Goal: Information Seeking & Learning: Understand process/instructions

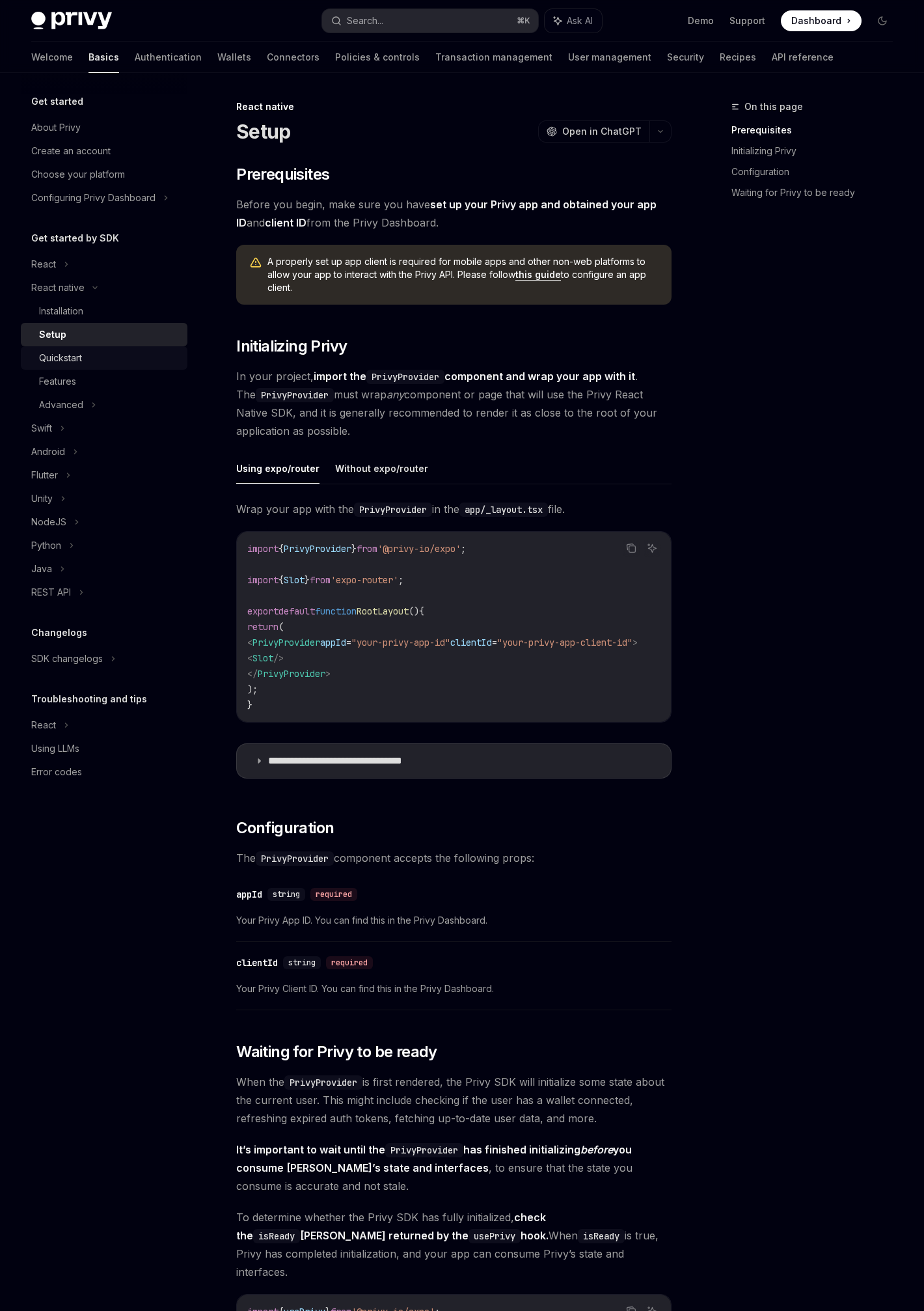
click at [122, 362] on div "Quickstart" at bounding box center [110, 358] width 141 height 16
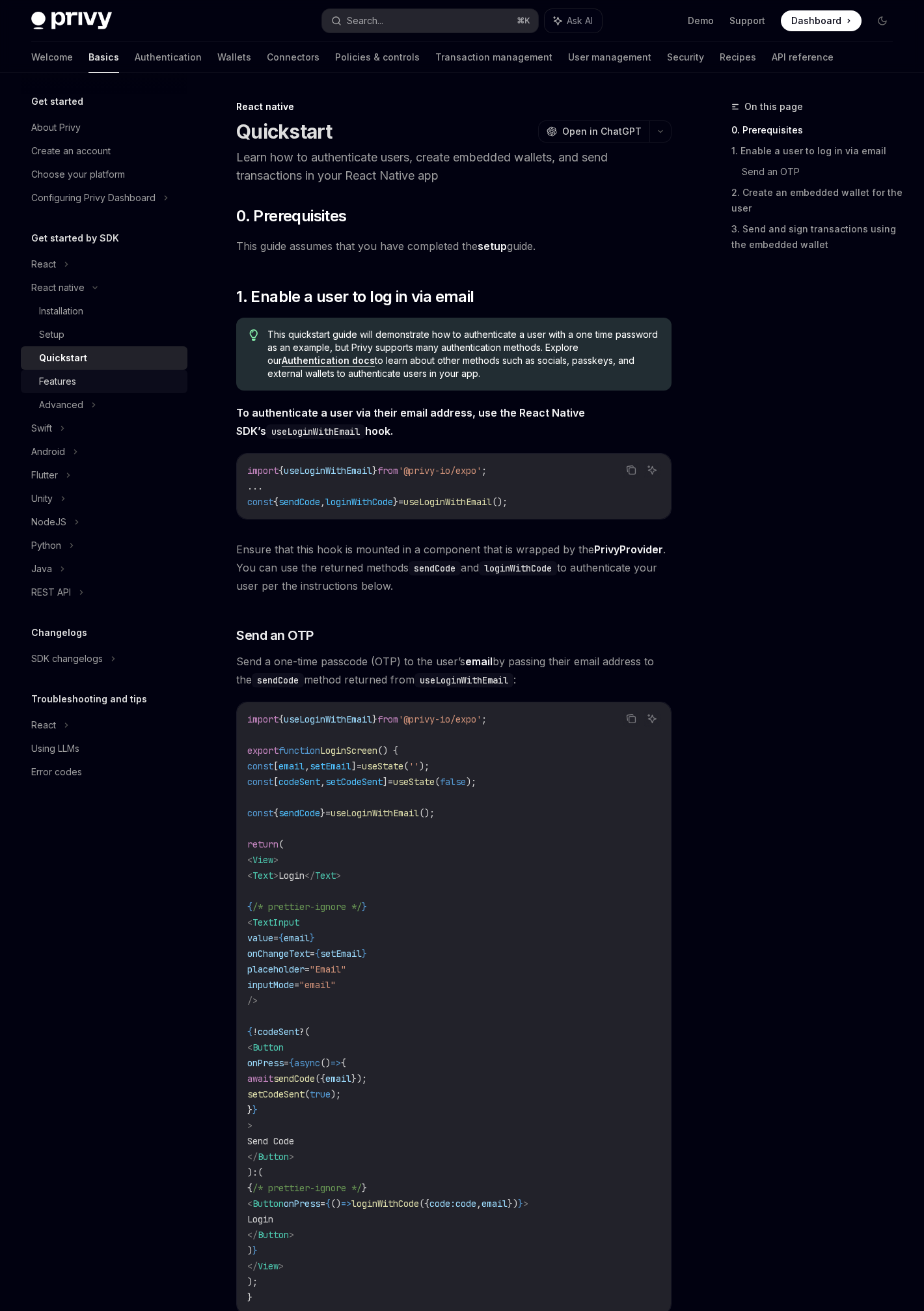
click at [119, 382] on div "Features" at bounding box center [110, 381] width 141 height 16
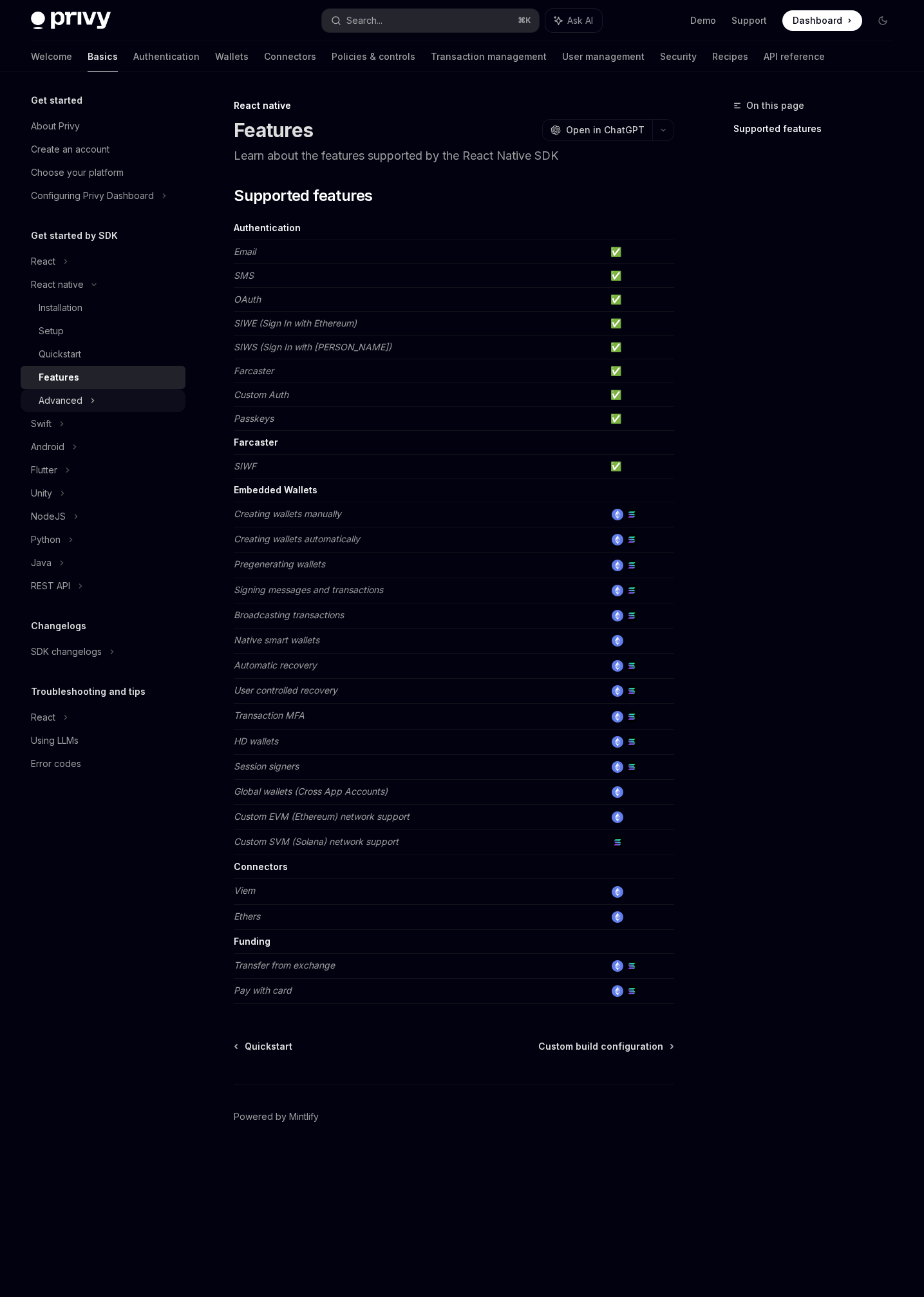
click at [118, 395] on div "Advanced" at bounding box center [103, 400] width 165 height 23
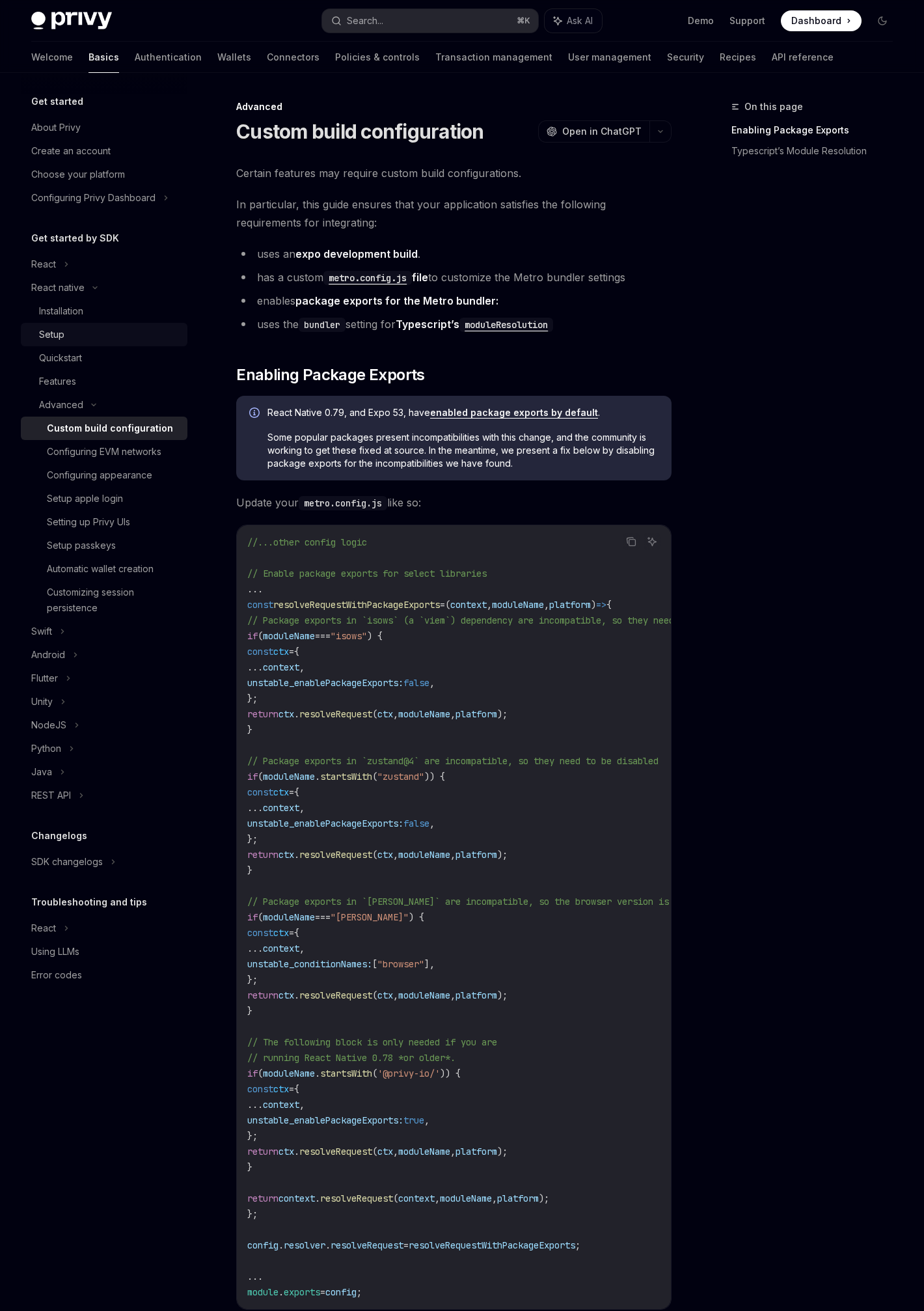
click at [83, 343] on link "Setup" at bounding box center [104, 334] width 166 height 23
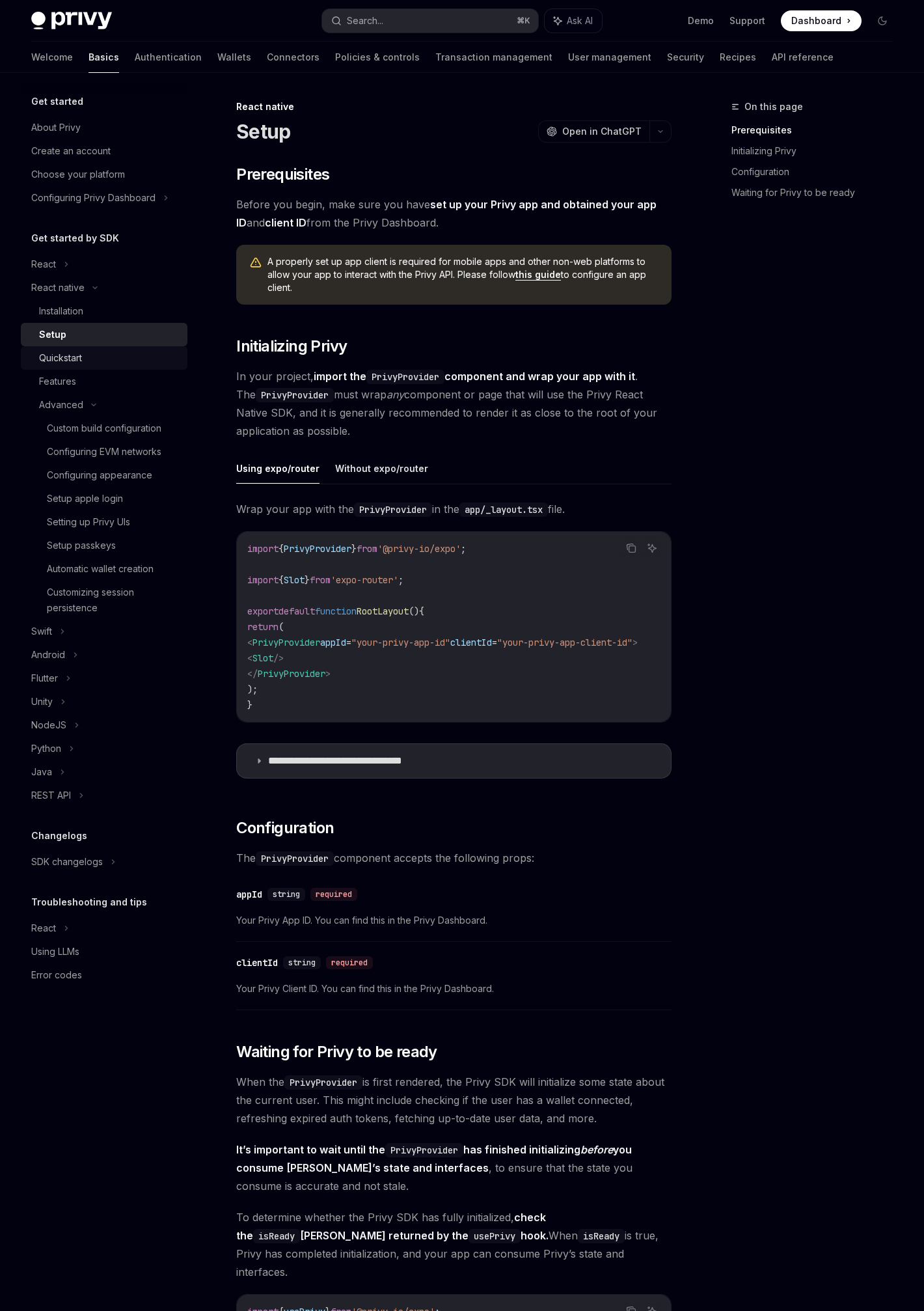
click at [80, 356] on div "Quickstart" at bounding box center [61, 358] width 43 height 16
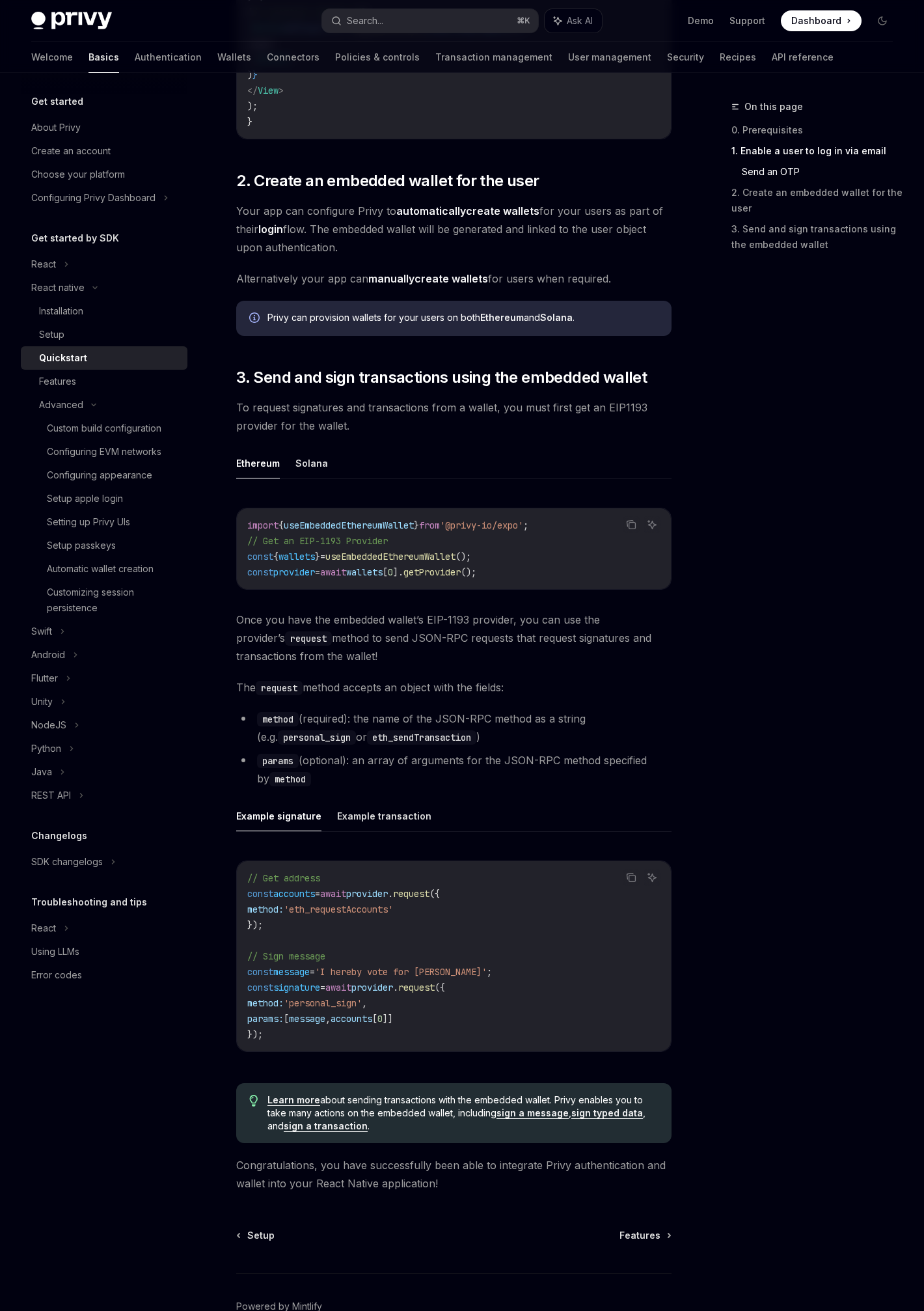
scroll to position [1203, 0]
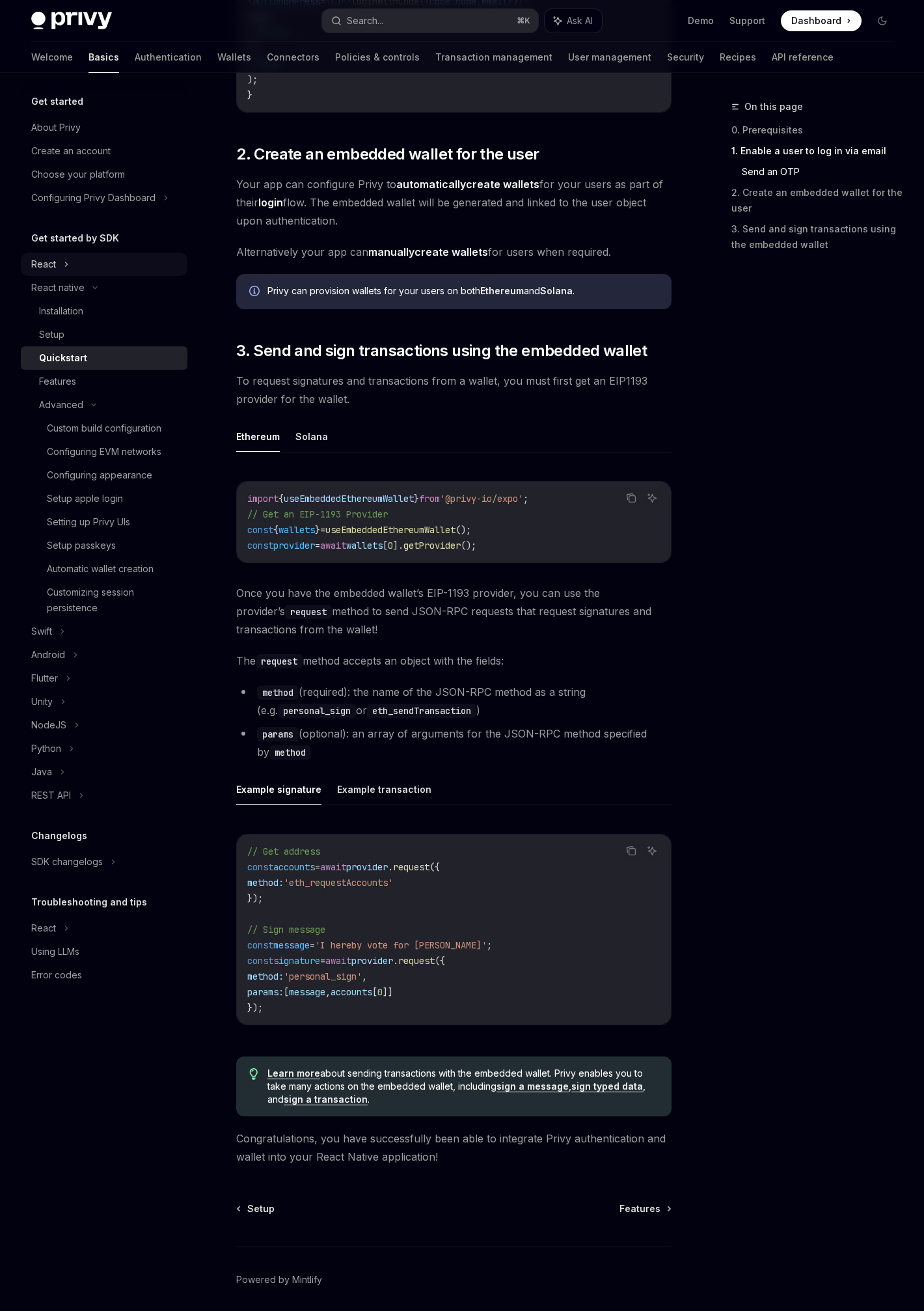
click at [85, 255] on div "React" at bounding box center [104, 265] width 166 height 23
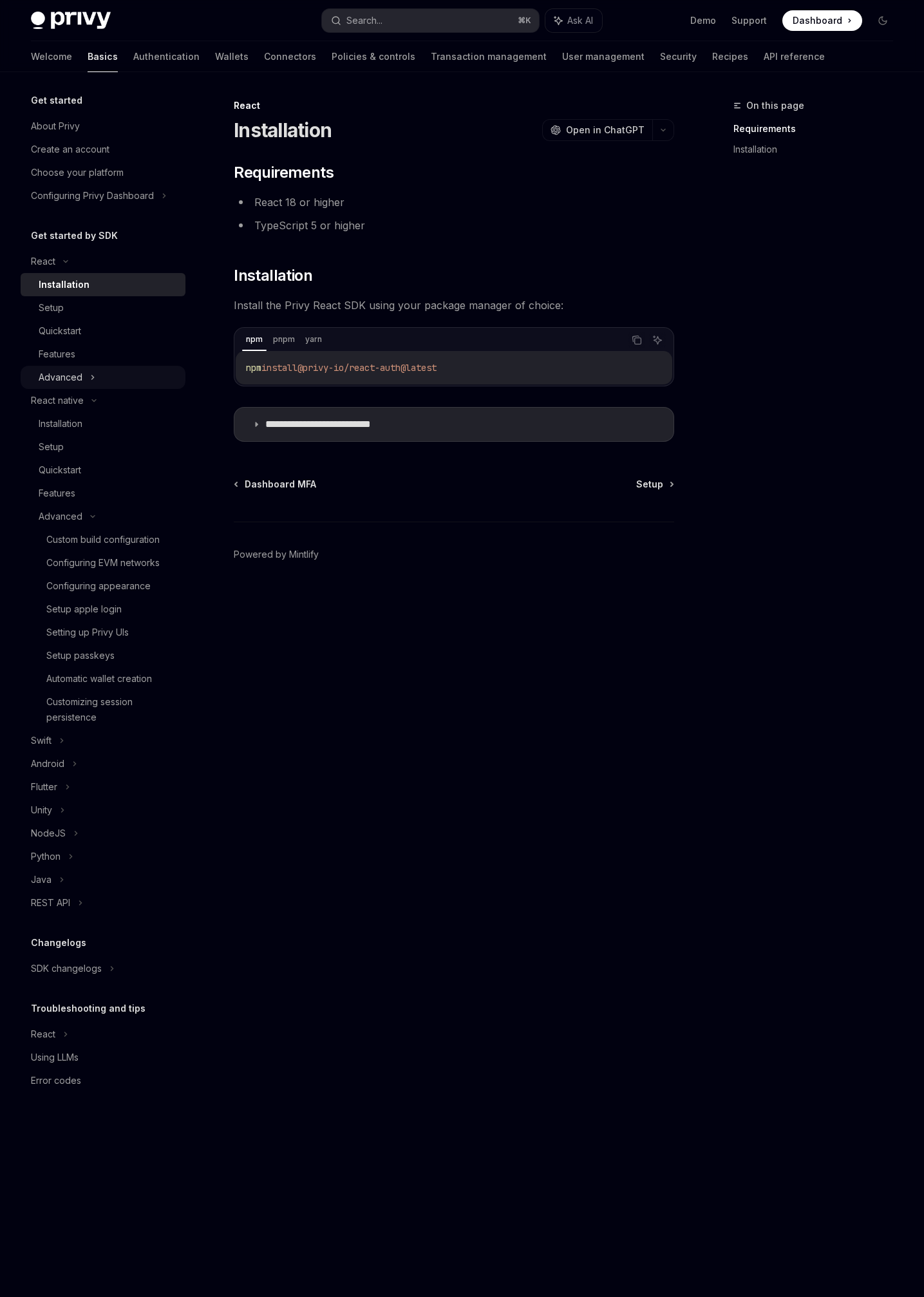
click at [107, 374] on div "Advanced" at bounding box center [103, 377] width 165 height 23
type textarea "*"
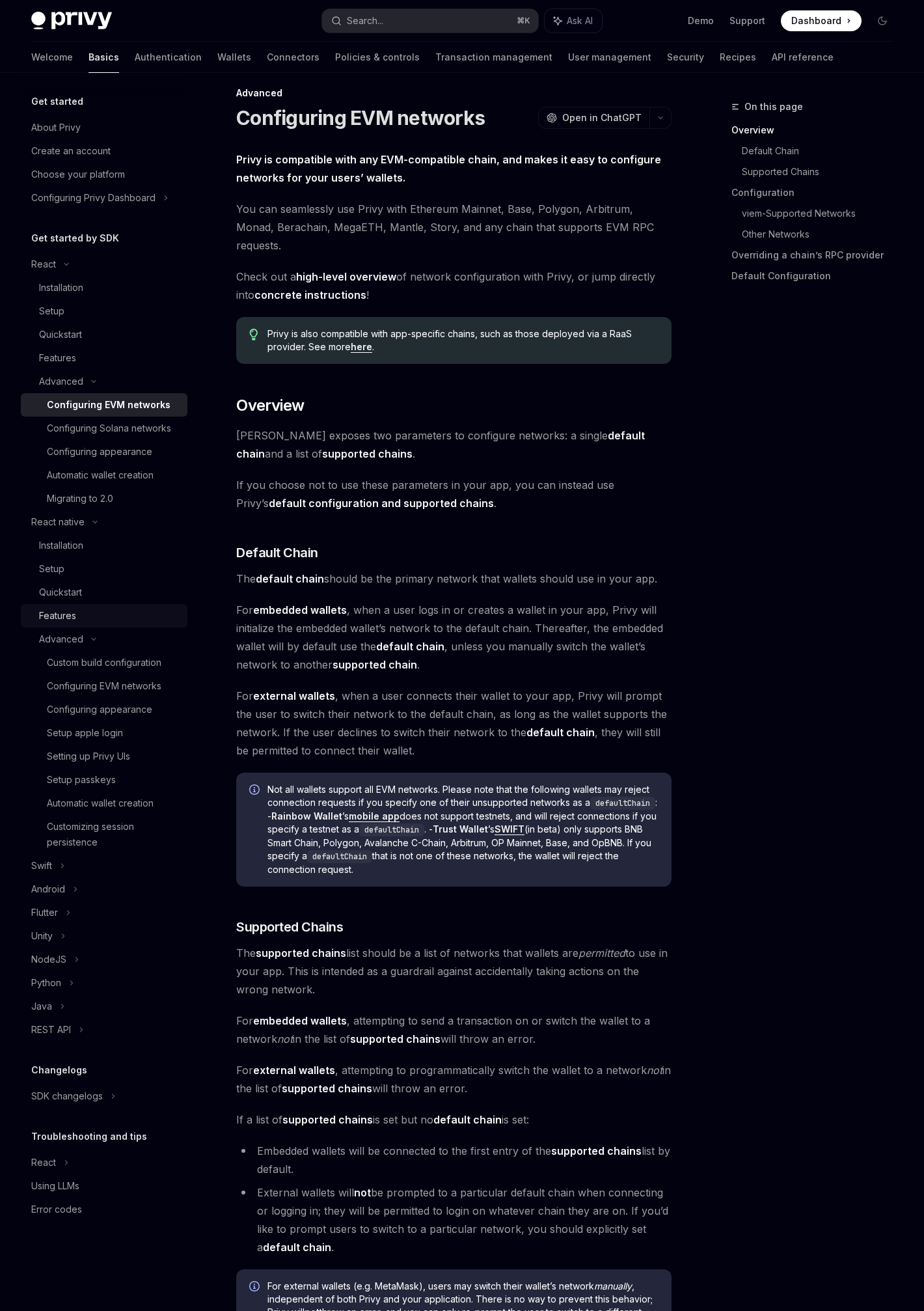
scroll to position [92, 0]
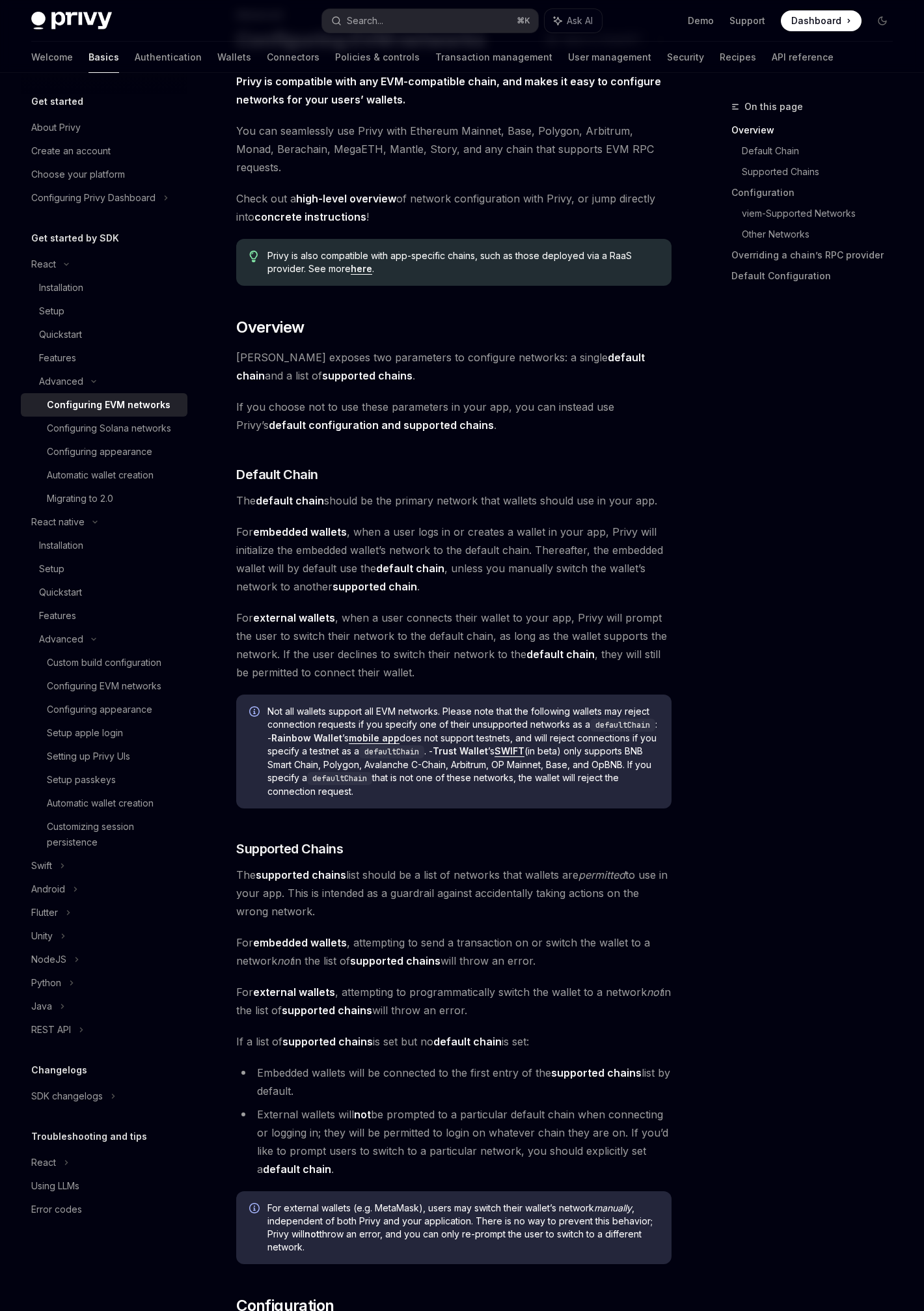
click at [439, 652] on span "For external wallets , when a user connects their wallet to your app, Privy wil…" at bounding box center [454, 645] width 435 height 73
drag, startPoint x: 652, startPoint y: 418, endPoint x: 637, endPoint y: 412, distance: 16.2
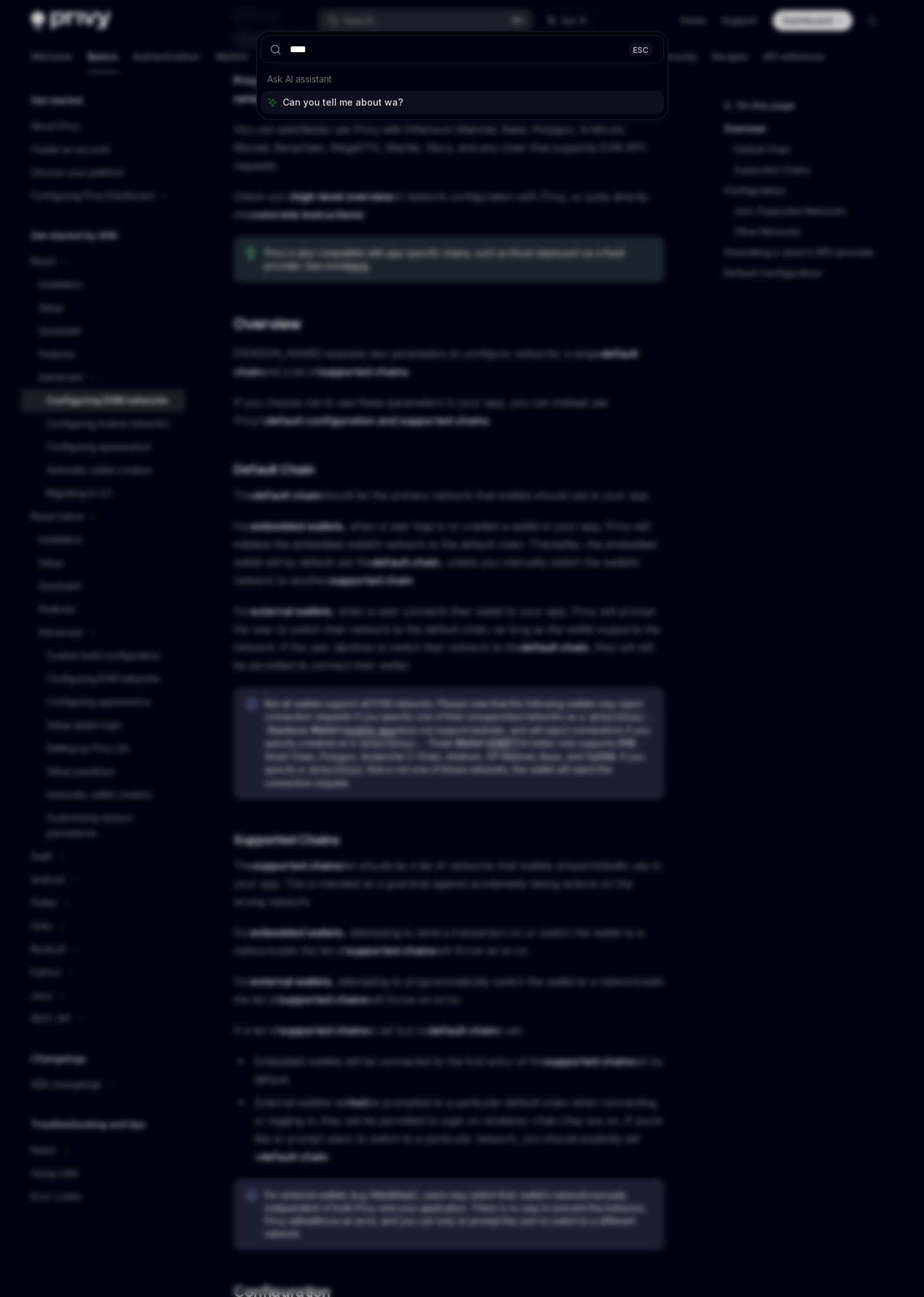
type input "*****"
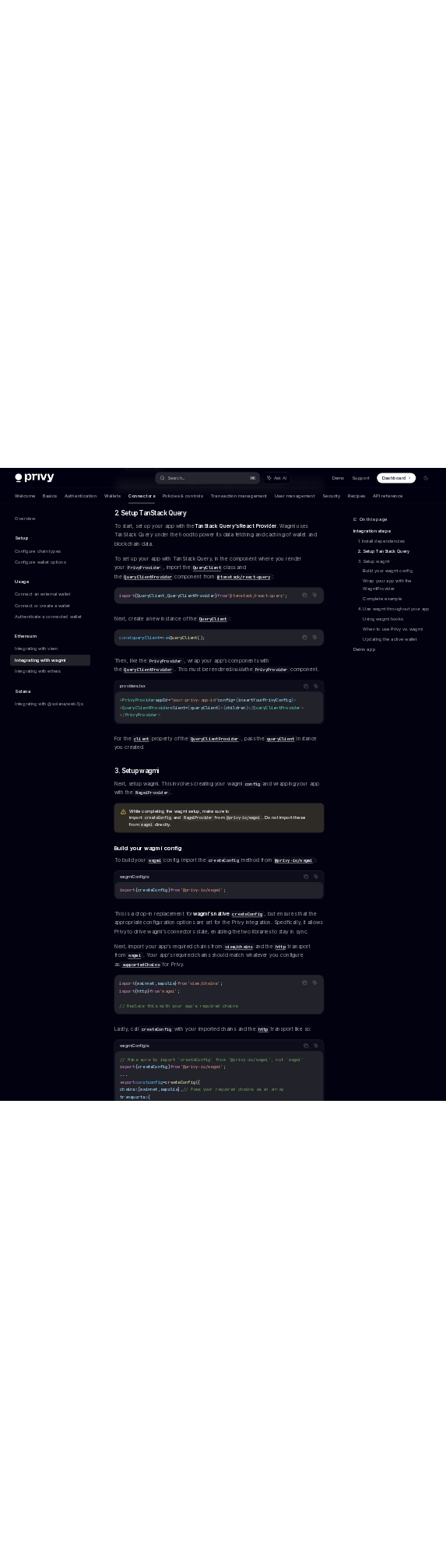
scroll to position [545, 0]
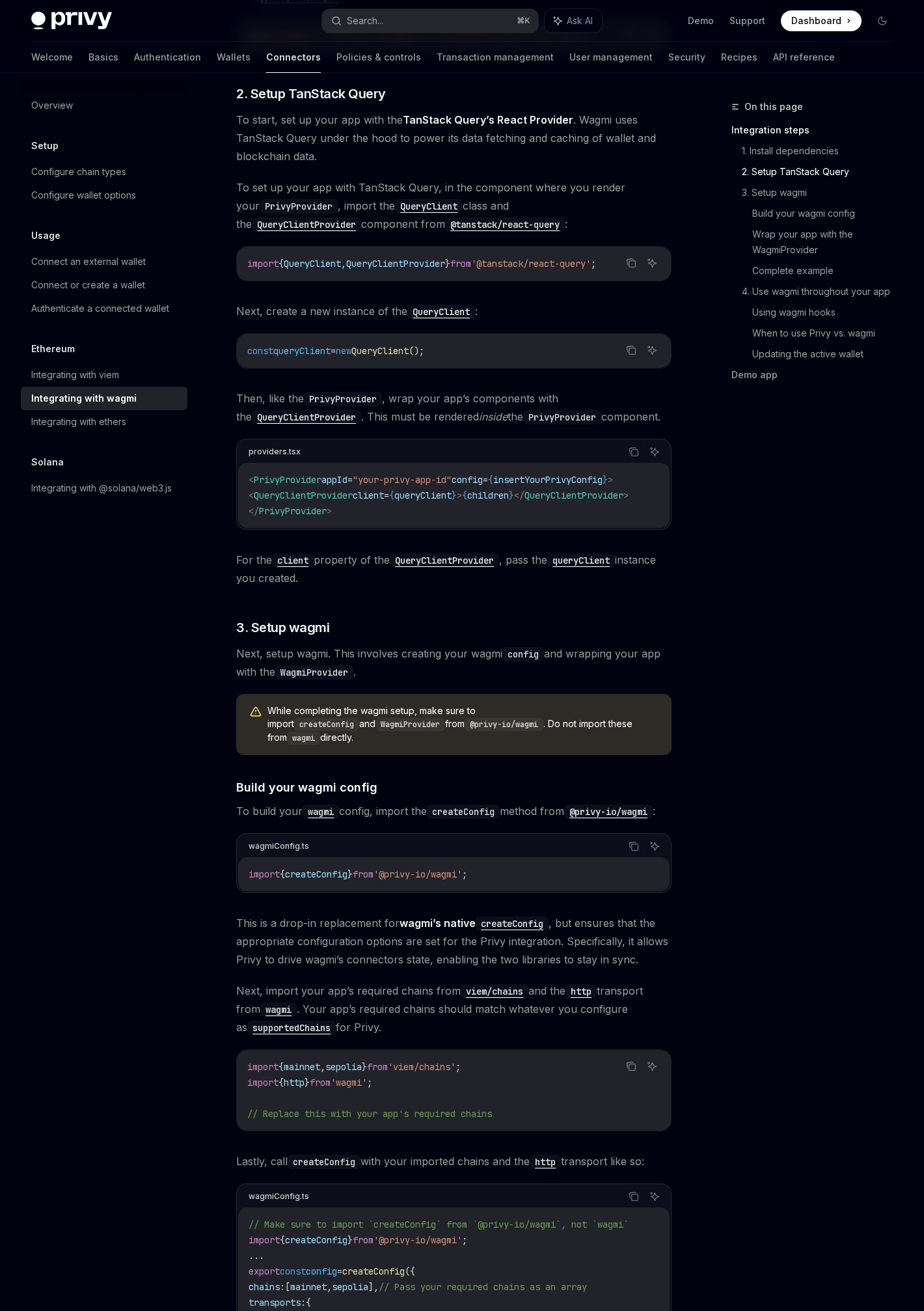
click at [439, 610] on div "On this page Integration steps 1. Install dependencies 2. Setup TanStack Query …" at bounding box center [805, 705] width 198 height 1212
click at [439, 584] on div "On this page Integration steps 1. Install dependencies 2. Setup TanStack Query …" at bounding box center [805, 705] width 198 height 1212
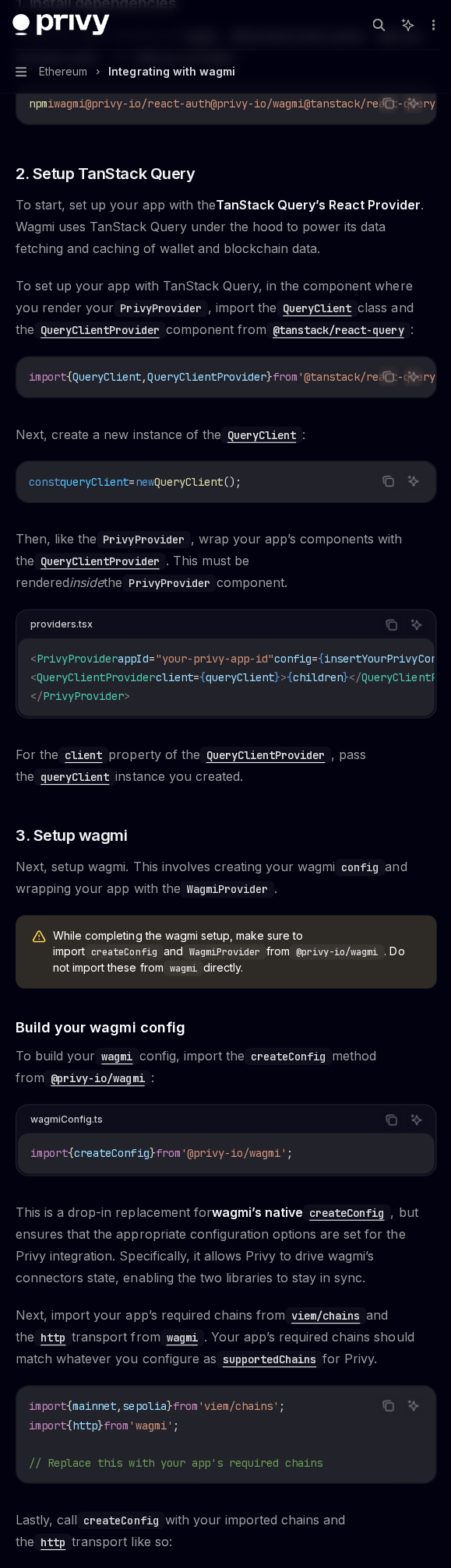
type textarea "*"
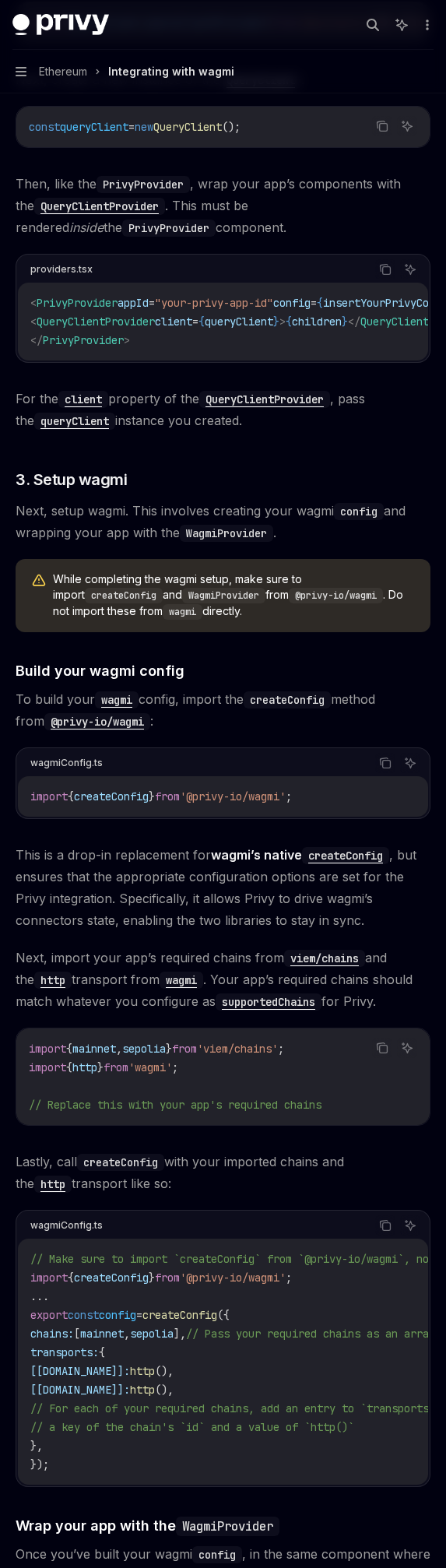
scroll to position [899, 0]
click at [395, 772] on button "Copy the contents from the code block" at bounding box center [385, 762] width 21 height 21
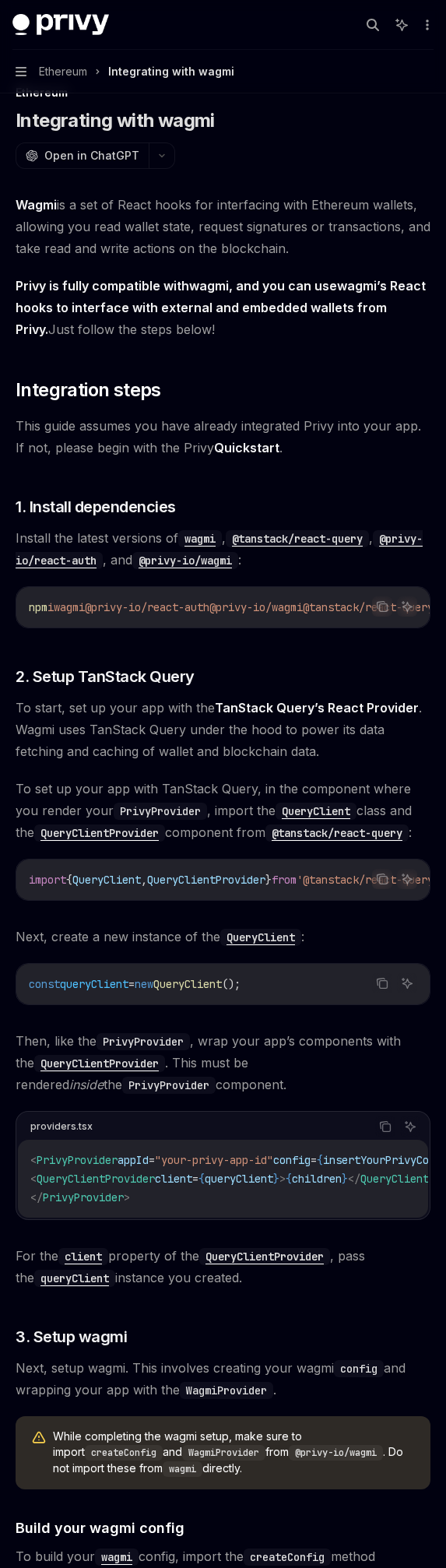
scroll to position [0, 0]
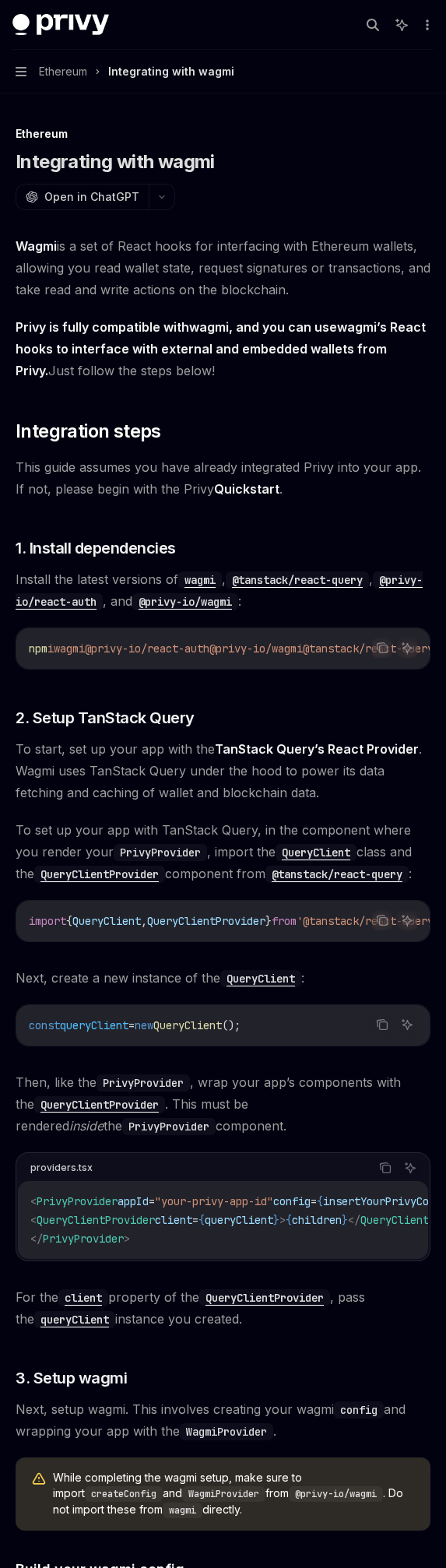
click at [258, 772] on span "To start, set up your app with the TanStack Query’s React Provider . Wagmi uses…" at bounding box center [223, 770] width 415 height 65
click at [76, 658] on div "npm i wagmi @privy-io/react-auth @privy-io/wagmi @tanstack/react-query" at bounding box center [223, 649] width 413 height 40
drag, startPoint x: 76, startPoint y: 658, endPoint x: 82, endPoint y: 650, distance: 10.0
click at [76, 658] on div "npm i wagmi @privy-io/react-auth @privy-io/wagmi @tanstack/react-query" at bounding box center [223, 649] width 413 height 40
click at [82, 649] on span "wagmi" at bounding box center [69, 649] width 31 height 14
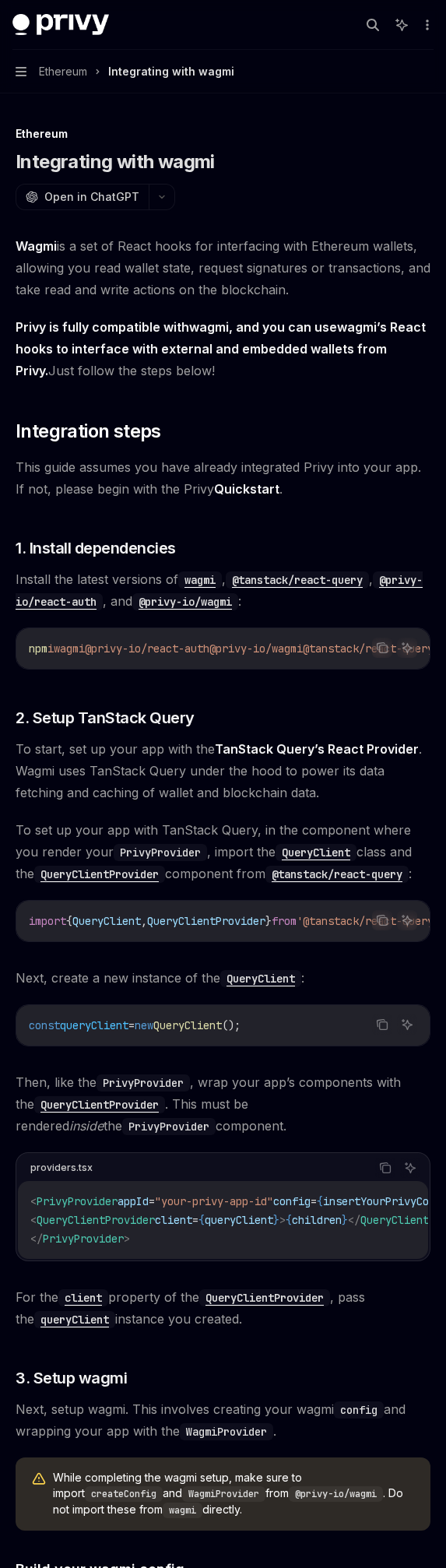
click at [82, 649] on span "wagmi" at bounding box center [69, 649] width 31 height 14
copy span "wagmi"
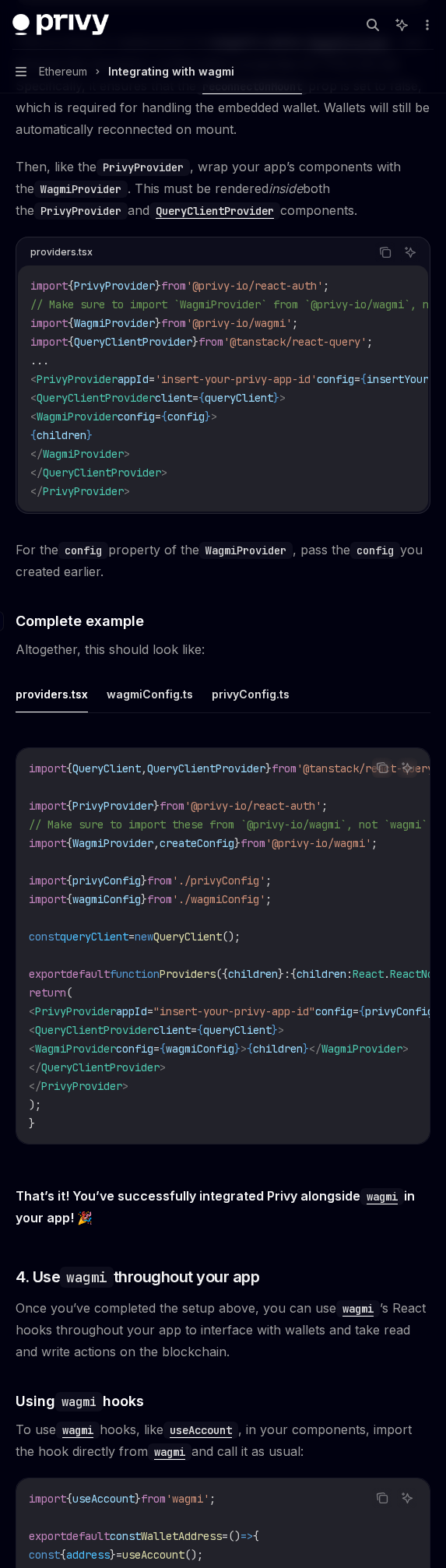
scroll to position [2553, 0]
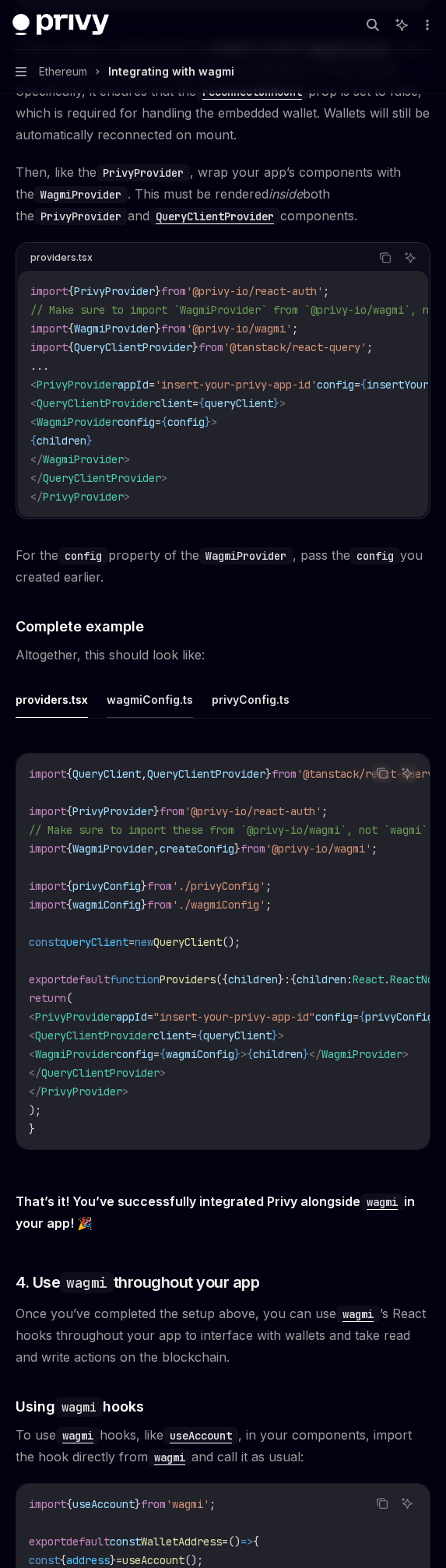
click at [168, 718] on button "wagmiConfig.ts" at bounding box center [149, 700] width 87 height 36
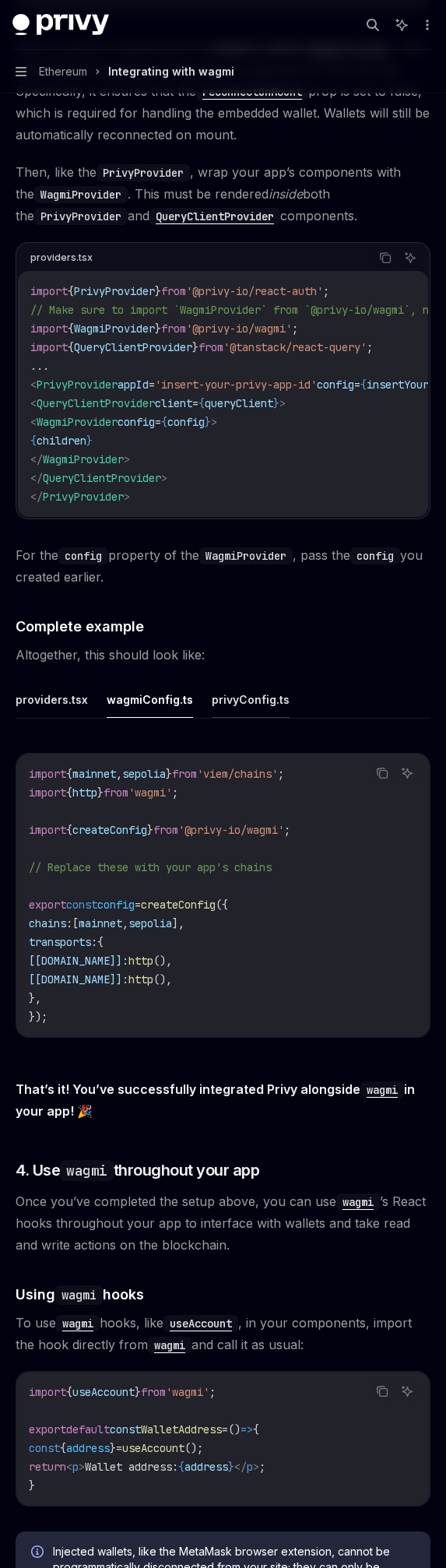
click at [253, 718] on button "privyConfig.ts" at bounding box center [250, 700] width 78 height 36
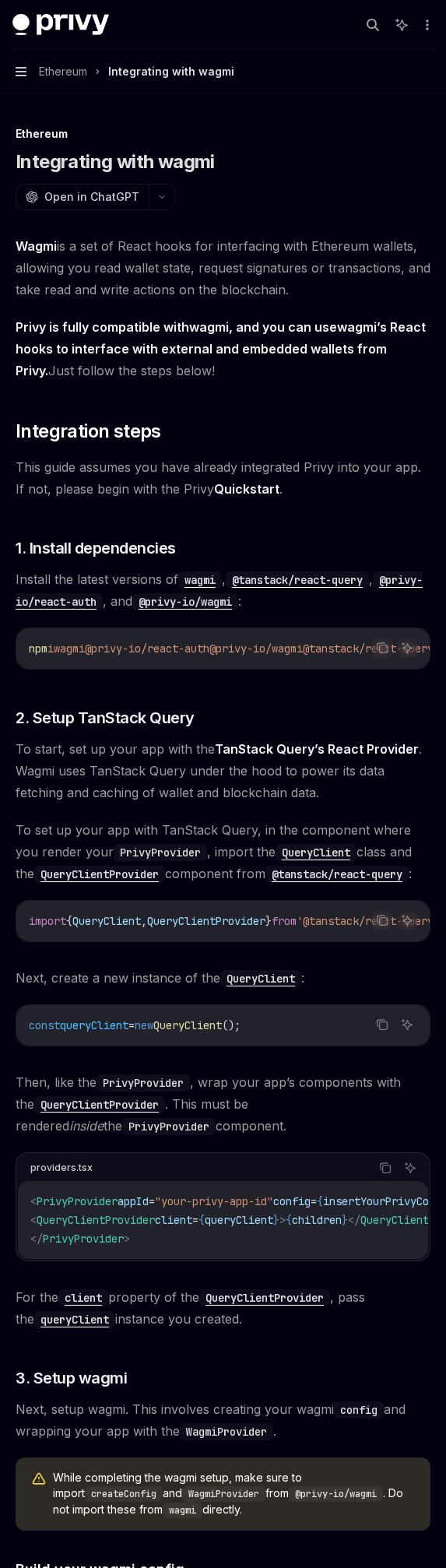
click at [26, 65] on icon "button" at bounding box center [21, 71] width 11 height 12
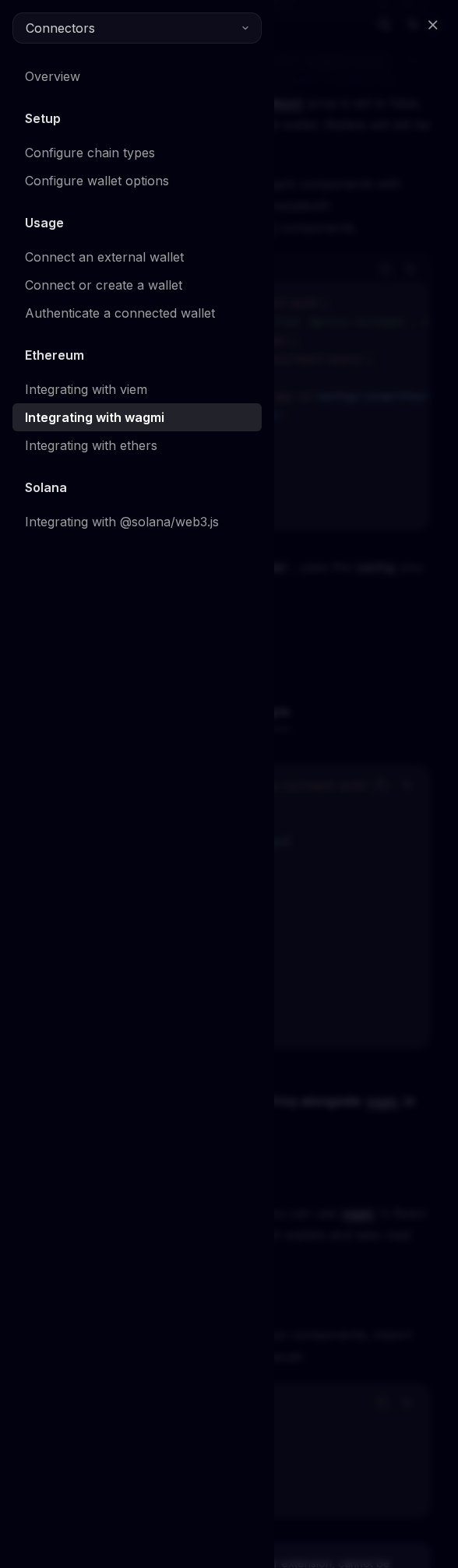
scroll to position [2553, 0]
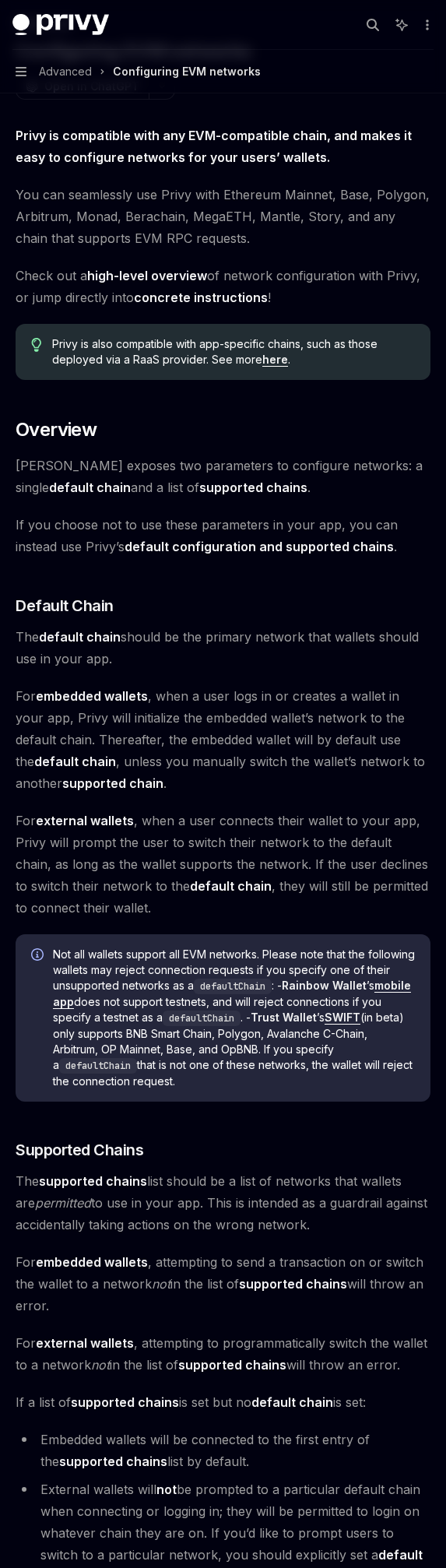
scroll to position [110, 0]
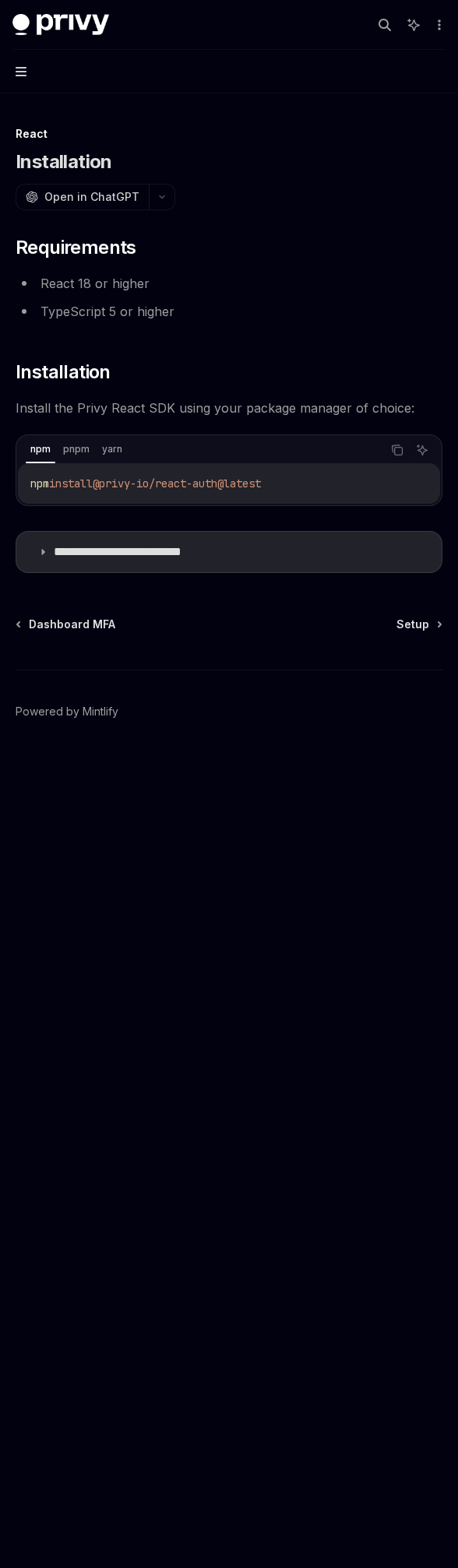
click at [20, 72] on icon "button" at bounding box center [21, 71] width 11 height 9
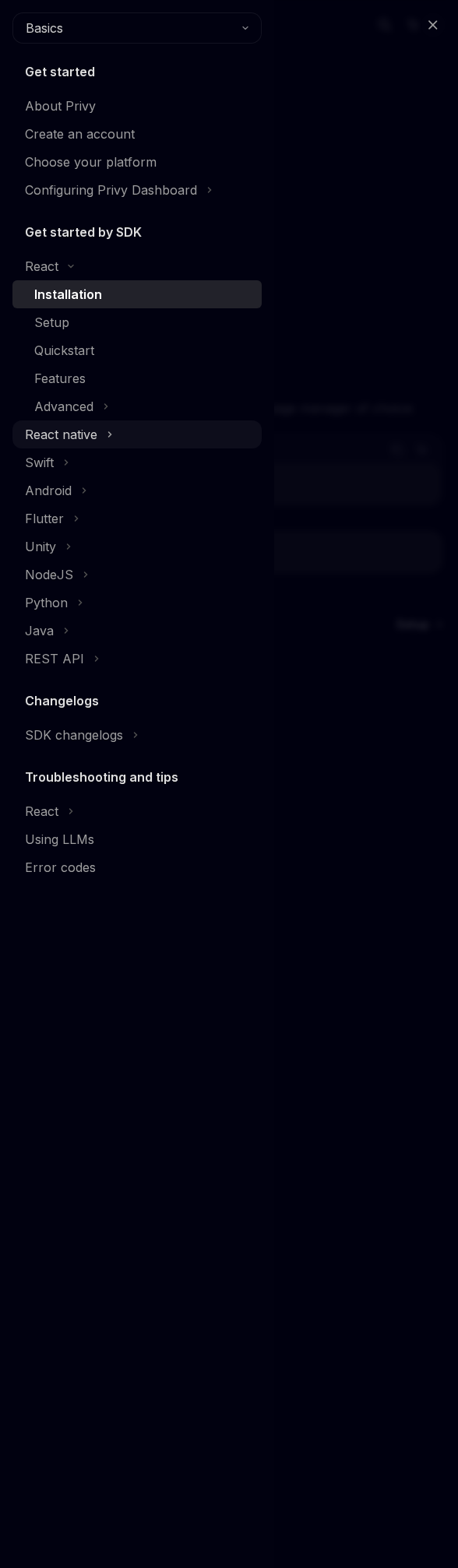
drag, startPoint x: 103, startPoint y: 427, endPoint x: 98, endPoint y: 435, distance: 9.4
click at [105, 427] on div "React native" at bounding box center [137, 435] width 250 height 28
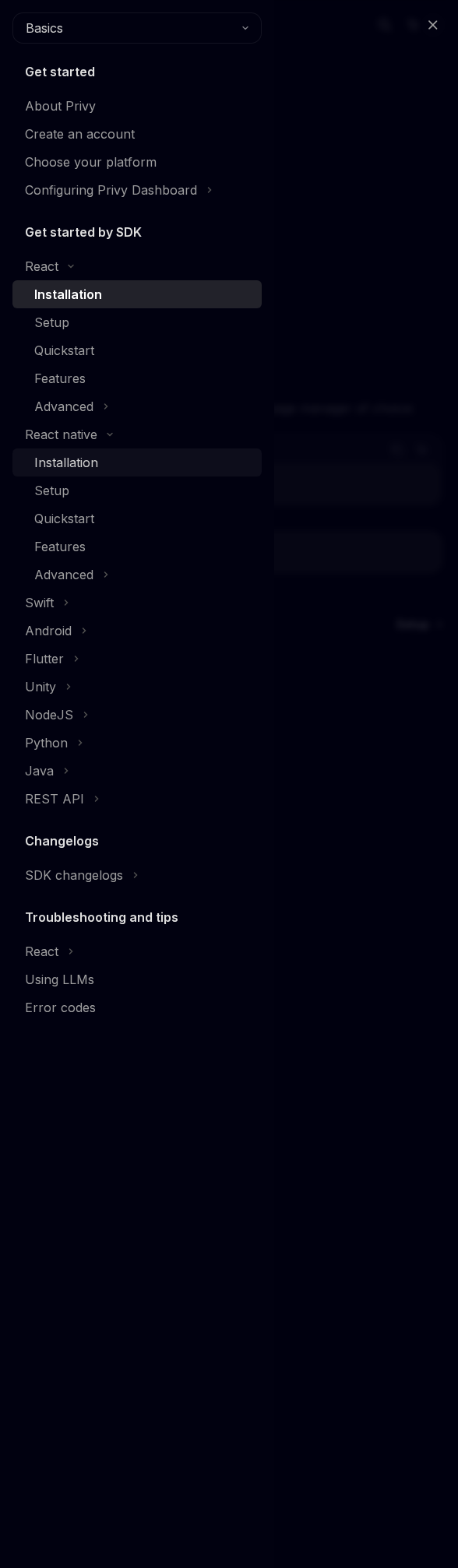
click at [126, 470] on div "Installation" at bounding box center [143, 462] width 218 height 19
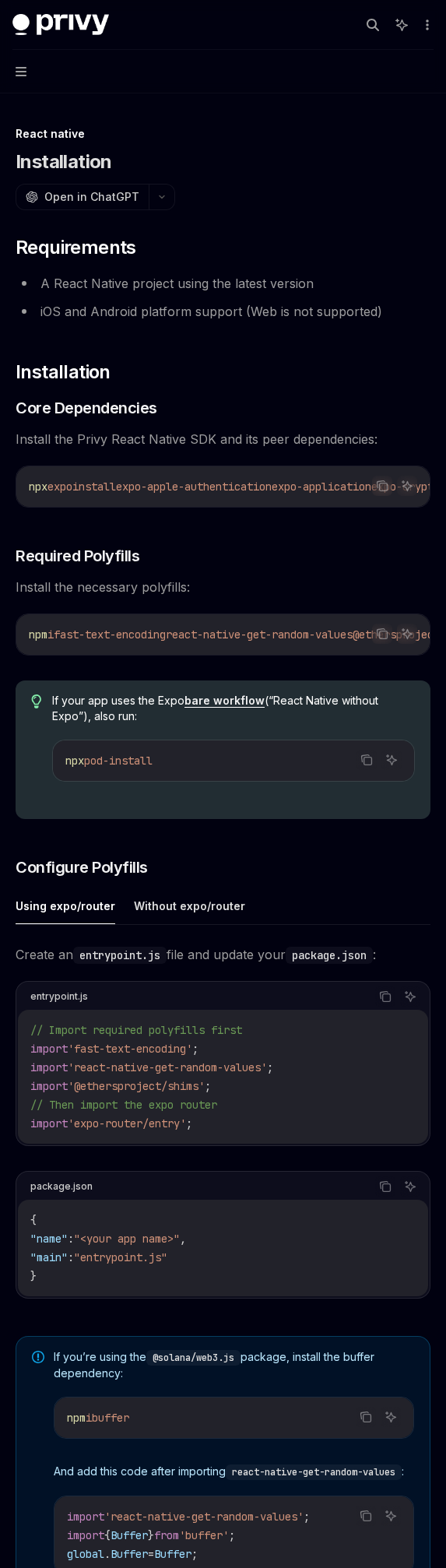
drag, startPoint x: 106, startPoint y: 517, endPoint x: 225, endPoint y: 521, distance: 119.1
click at [225, 521] on div "​ Requirements A React Native project using the latest version iOS and Android …" at bounding box center [223, 924] width 415 height 1378
click at [378, 564] on h3 "​ Required Polyfills" at bounding box center [223, 556] width 415 height 21
click at [334, 584] on span "Install the necessary polyfills:" at bounding box center [223, 587] width 415 height 21
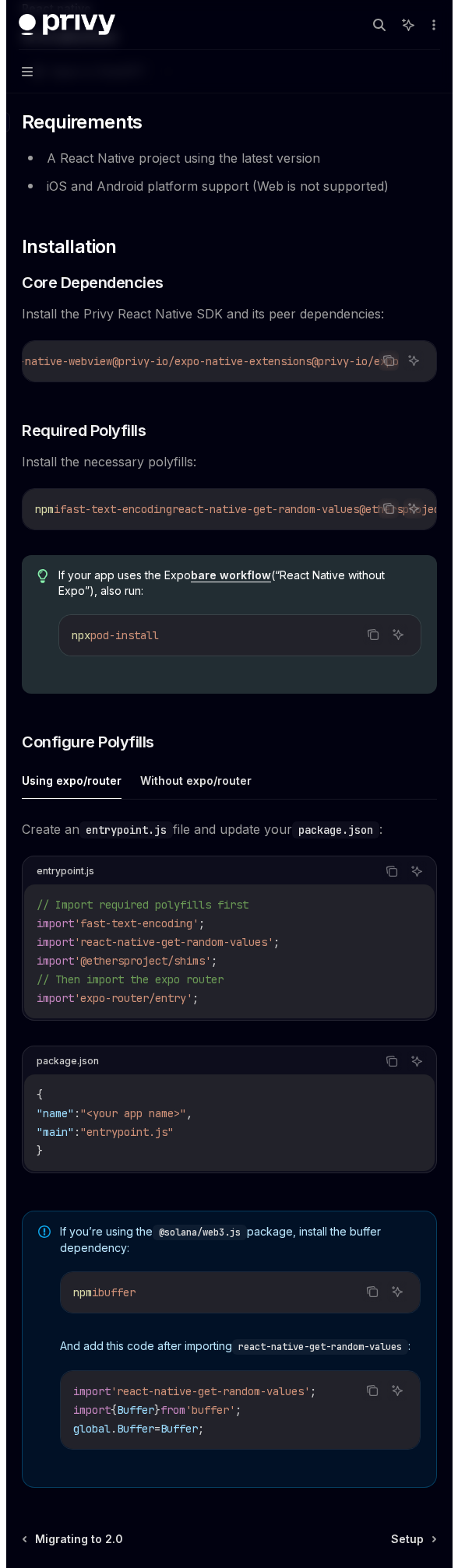
scroll to position [0, 0]
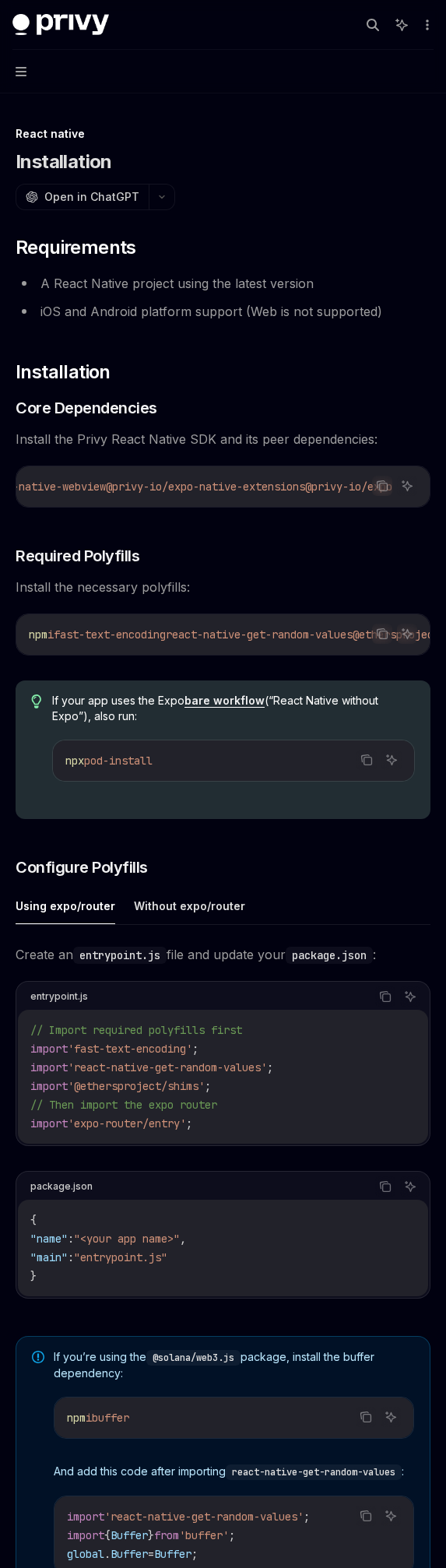
click at [10, 72] on button "Navigation" at bounding box center [223, 71] width 446 height 44
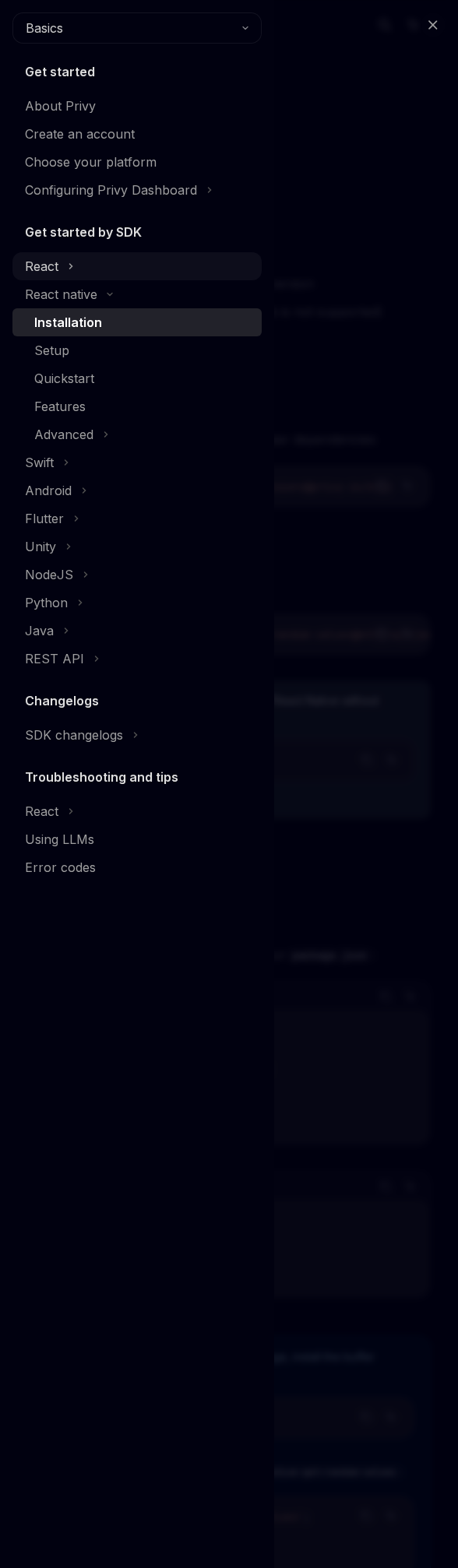
click at [137, 268] on div "React" at bounding box center [137, 266] width 250 height 28
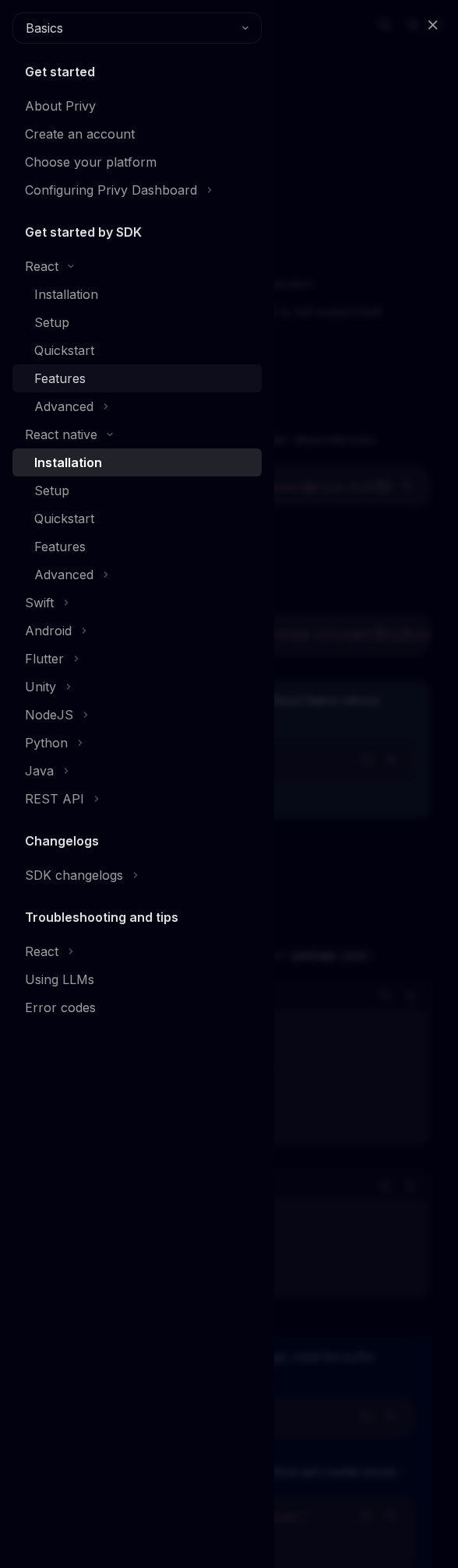
click at [110, 381] on div "Features" at bounding box center [143, 378] width 218 height 19
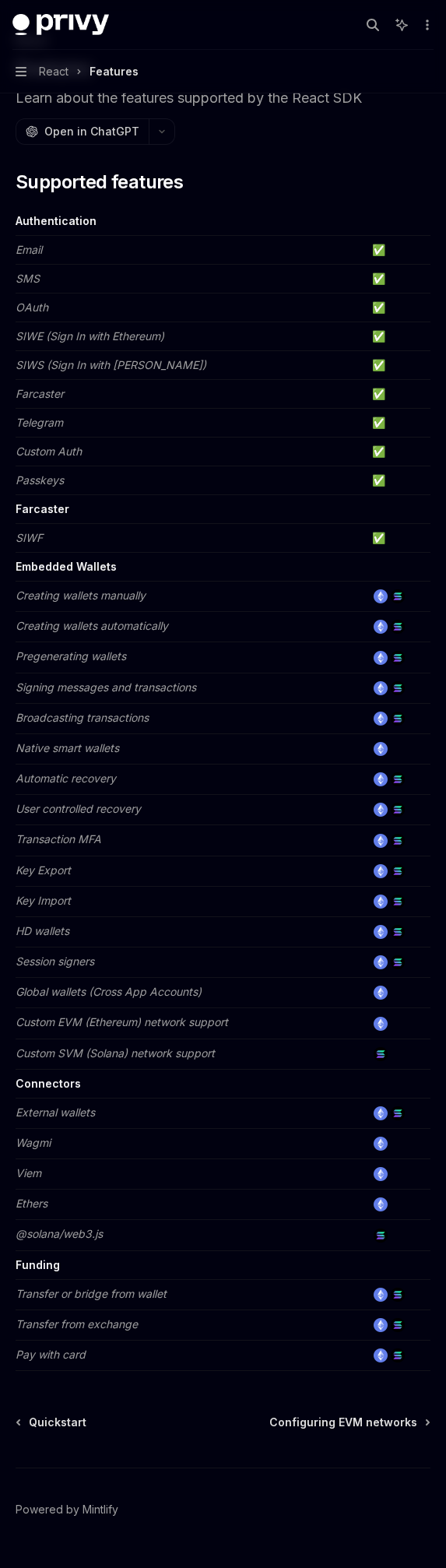
scroll to position [131, 0]
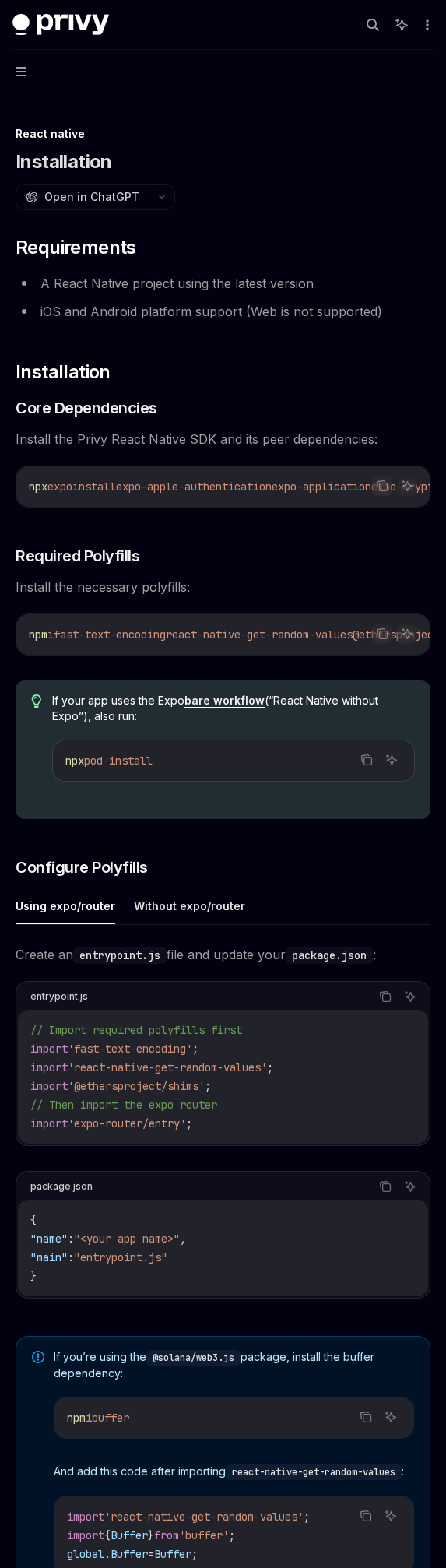
click at [26, 55] on button "Navigation" at bounding box center [223, 71] width 446 height 44
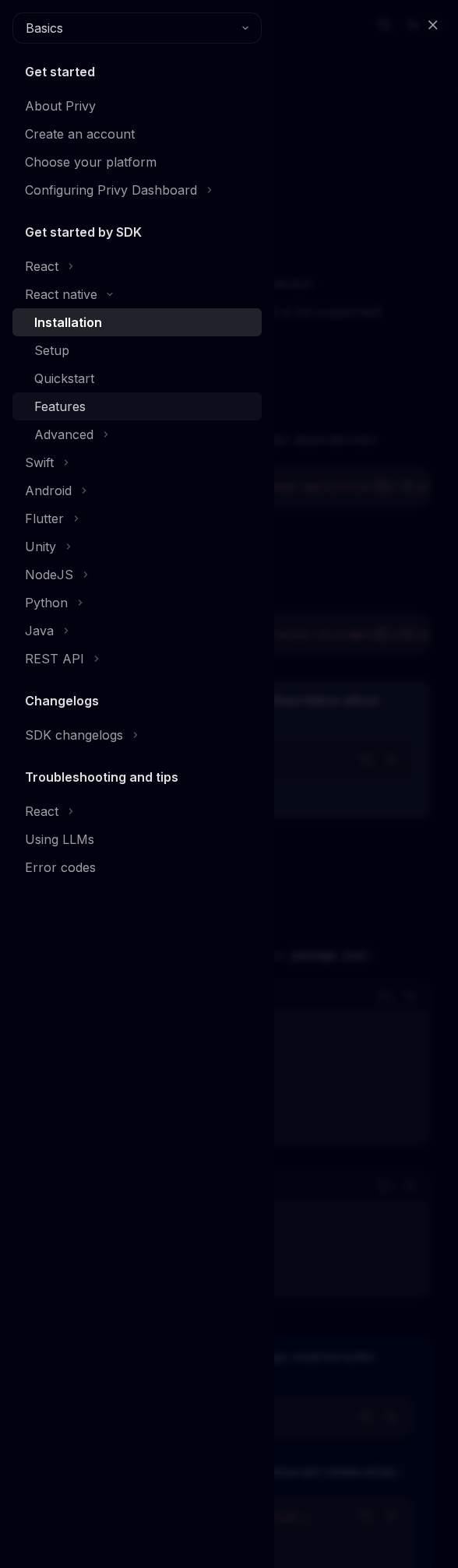
click at [62, 406] on div "Features" at bounding box center [60, 406] width 51 height 19
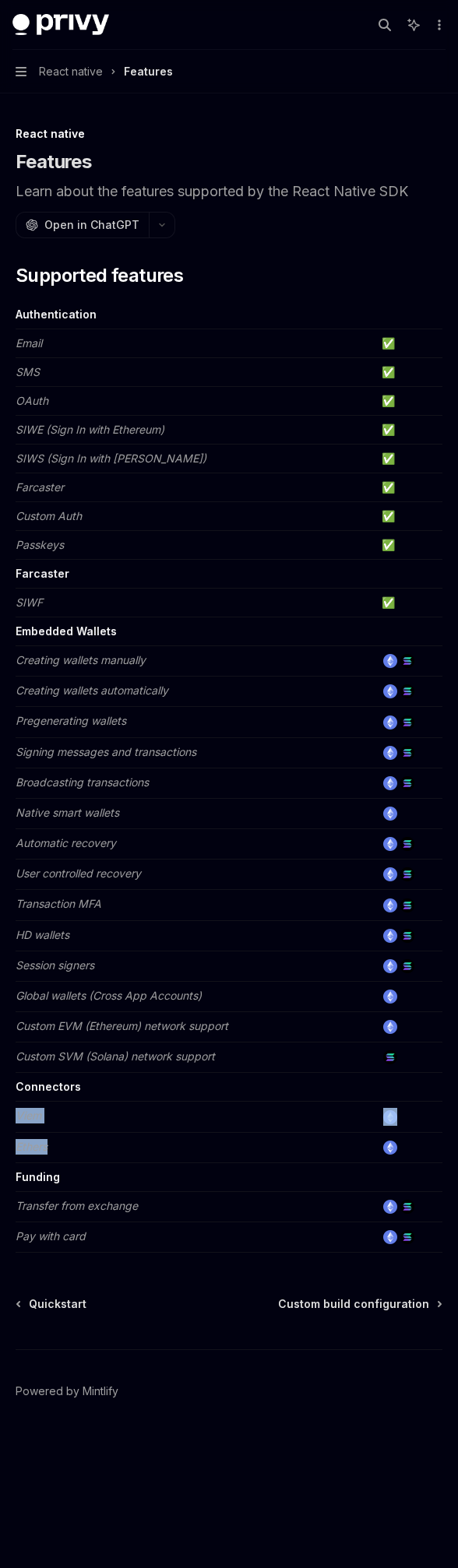
drag, startPoint x: 135, startPoint y: 1083, endPoint x: 129, endPoint y: 1105, distance: 22.8
click at [222, 1116] on tbody "Authentication Email ✅ SMS ✅ OAuth ✅ SIWE (Sign In with Ethereum) ✅ SIWS (Sign …" at bounding box center [229, 777] width 427 height 953
drag, startPoint x: 129, startPoint y: 1105, endPoint x: 169, endPoint y: 1160, distance: 68.0
click at [238, 1177] on tbody "Authentication Email ✅ SMS ✅ OAuth ✅ SIWE (Sign In with Ethereum) ✅ SIWS (Sign …" at bounding box center [229, 777] width 427 height 953
click at [71, 1300] on span "Quickstart" at bounding box center [58, 1304] width 58 height 16
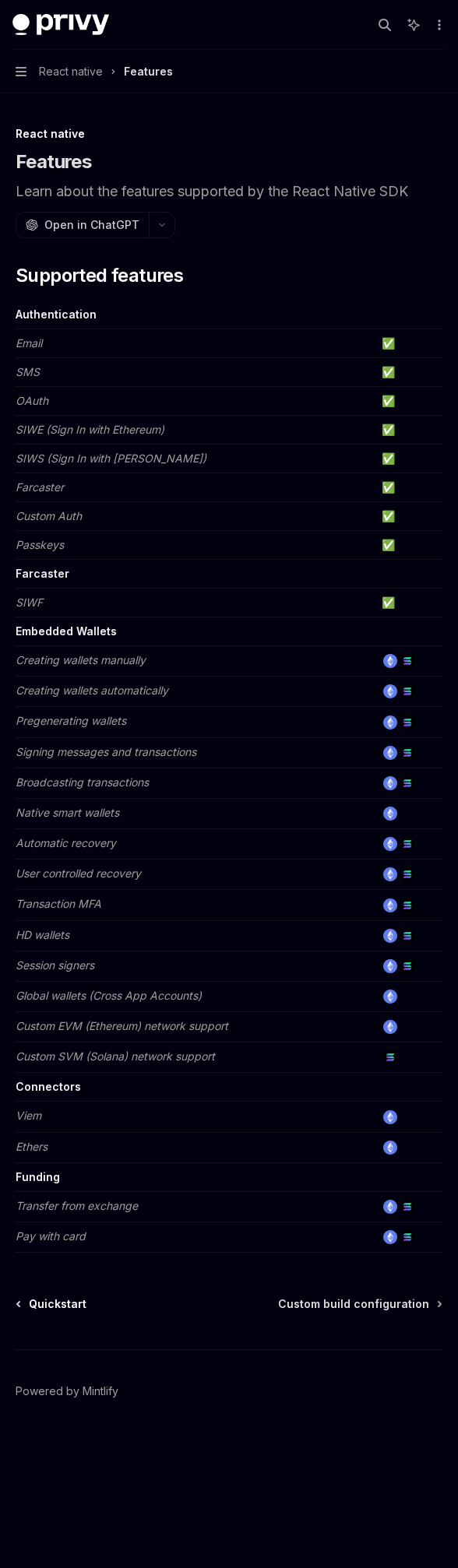
type textarea "*"
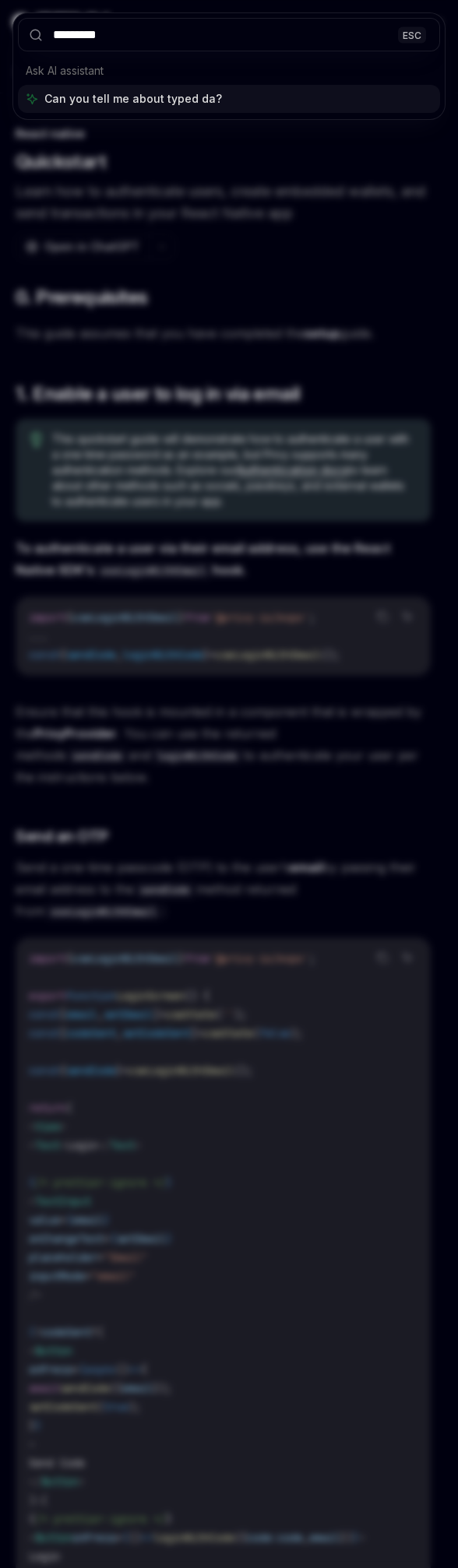
type input "**********"
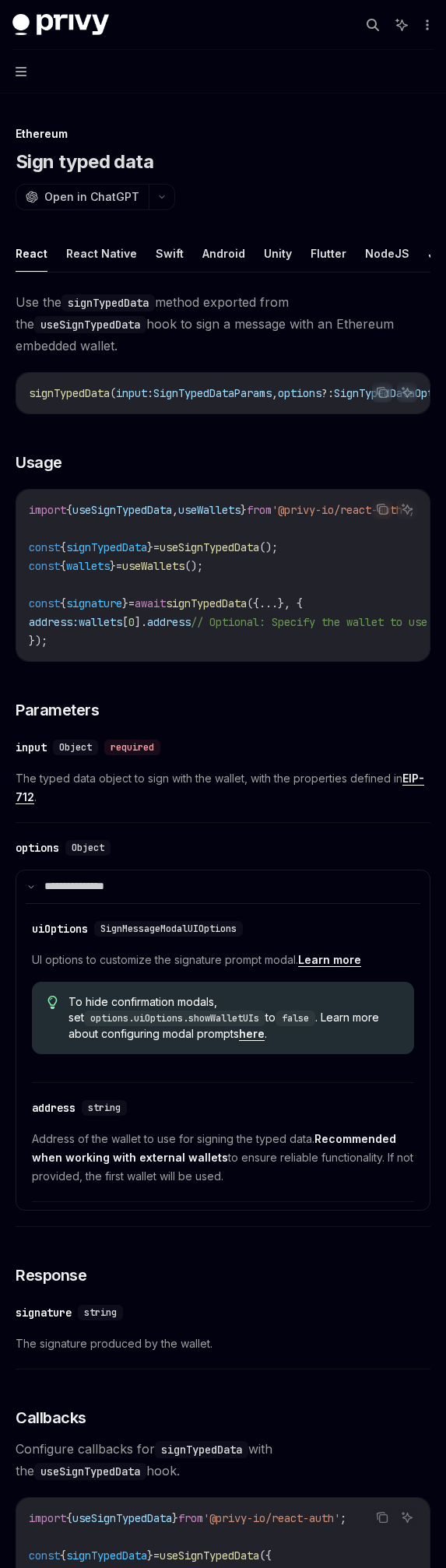
click at [147, 629] on span "]." at bounding box center [140, 622] width 12 height 14
click at [310, 517] on span "'@privy-io/react-auth'" at bounding box center [340, 510] width 137 height 14
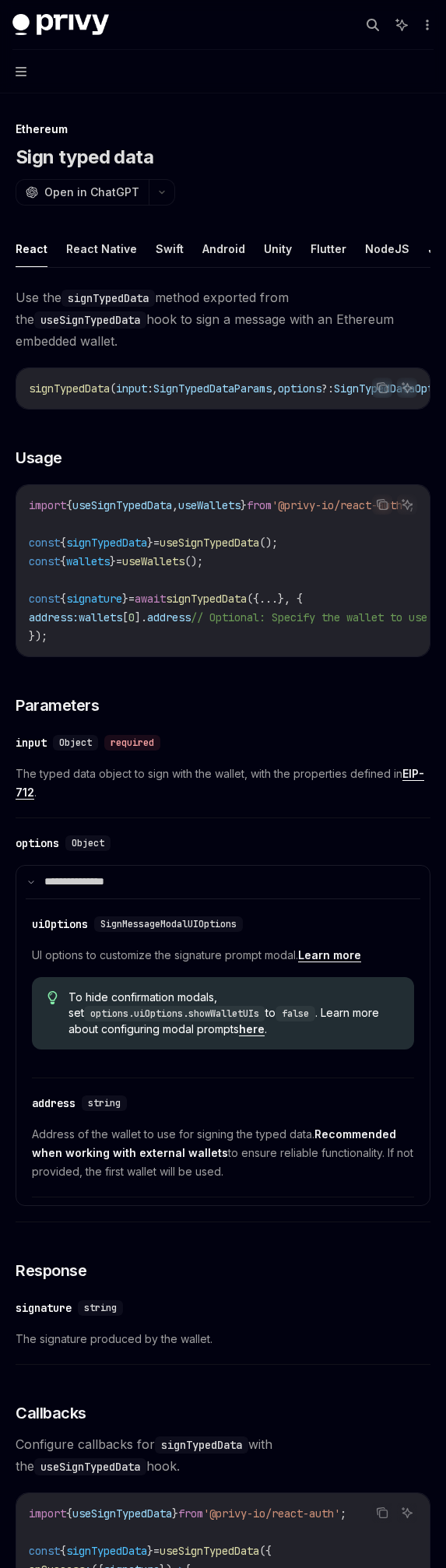
drag, startPoint x: 313, startPoint y: 530, endPoint x: 344, endPoint y: 517, distance: 33.6
click at [346, 512] on span "'@privy-io/react-auth'" at bounding box center [340, 505] width 137 height 14
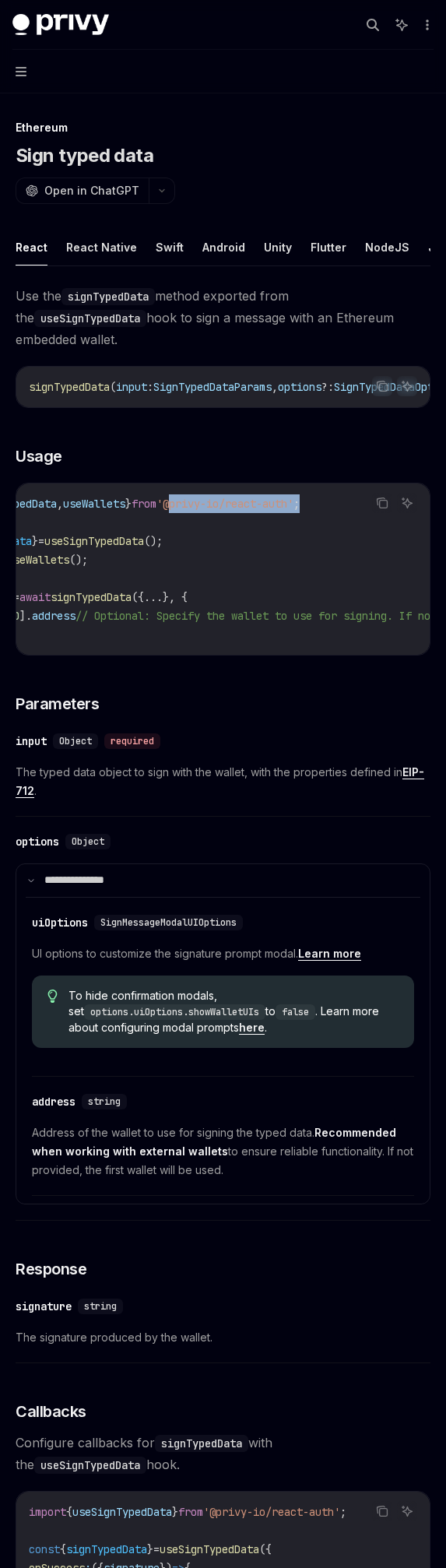
scroll to position [0, 125]
drag, startPoint x: 316, startPoint y: 520, endPoint x: 324, endPoint y: 521, distance: 8.1
click at [284, 511] on span "'@privy-io/react-auth'" at bounding box center [216, 503] width 137 height 14
copy span "@privy-io/react-auth"
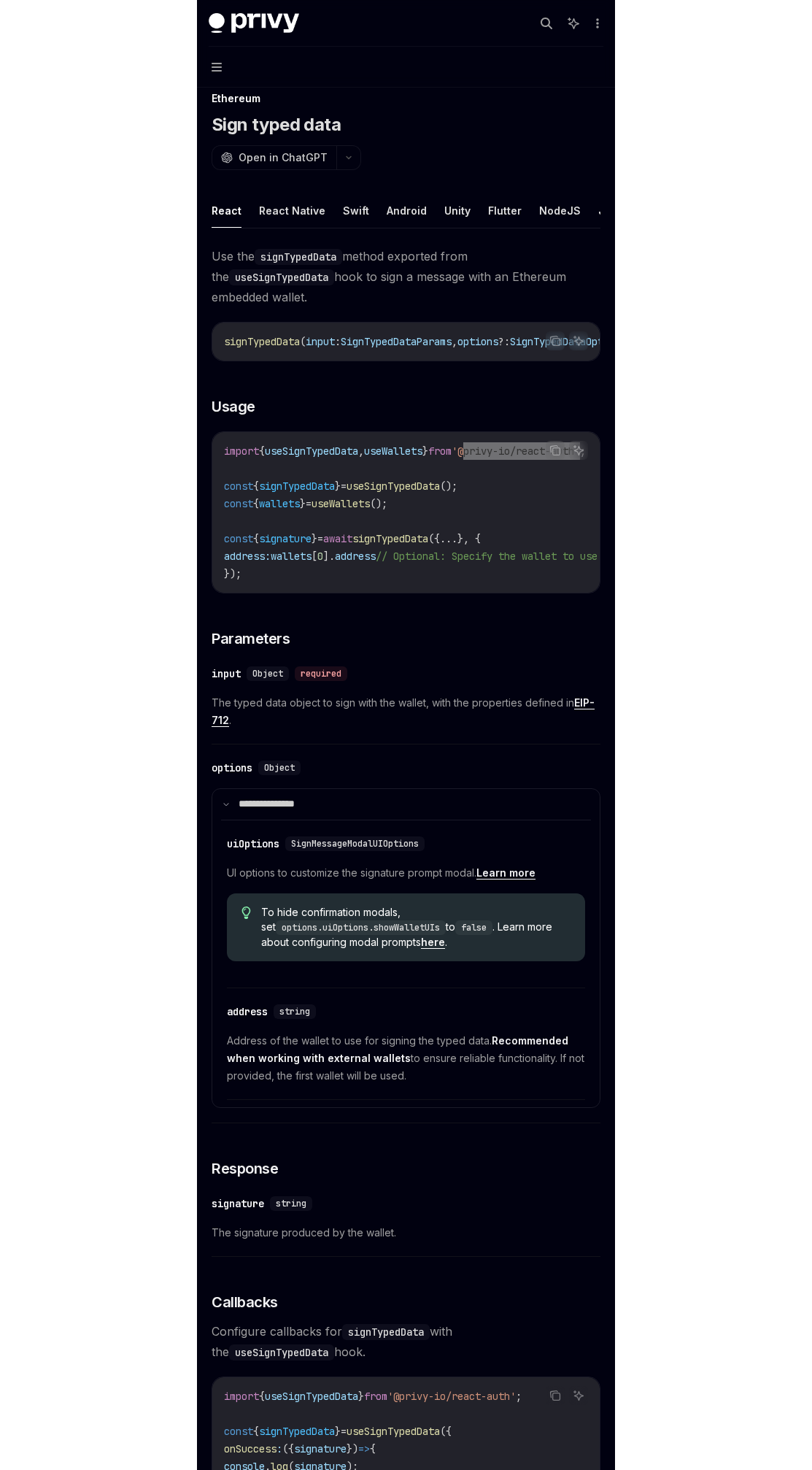
scroll to position [30, 0]
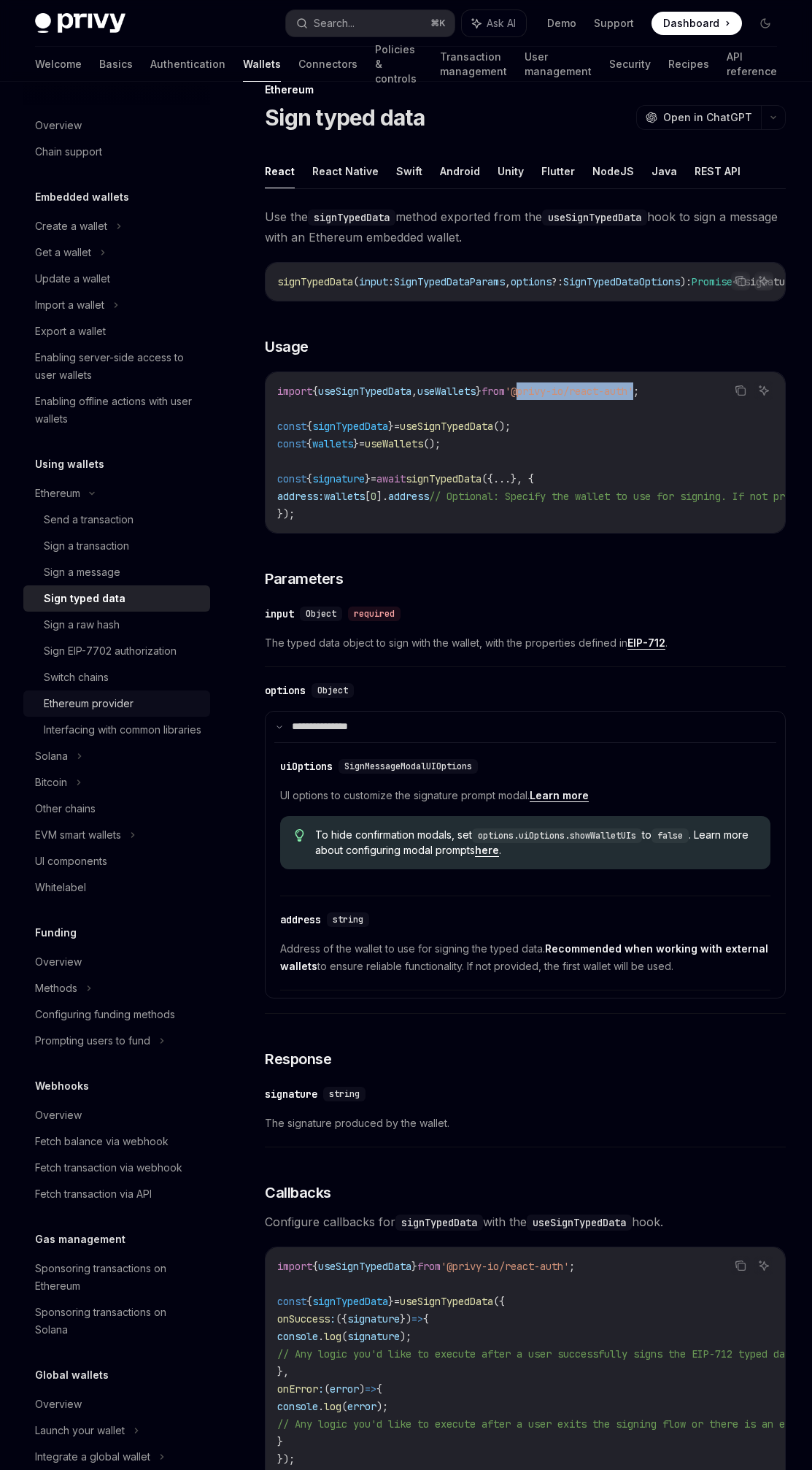
click at [152, 709] on div "Ethereum provider" at bounding box center [123, 703] width 158 height 18
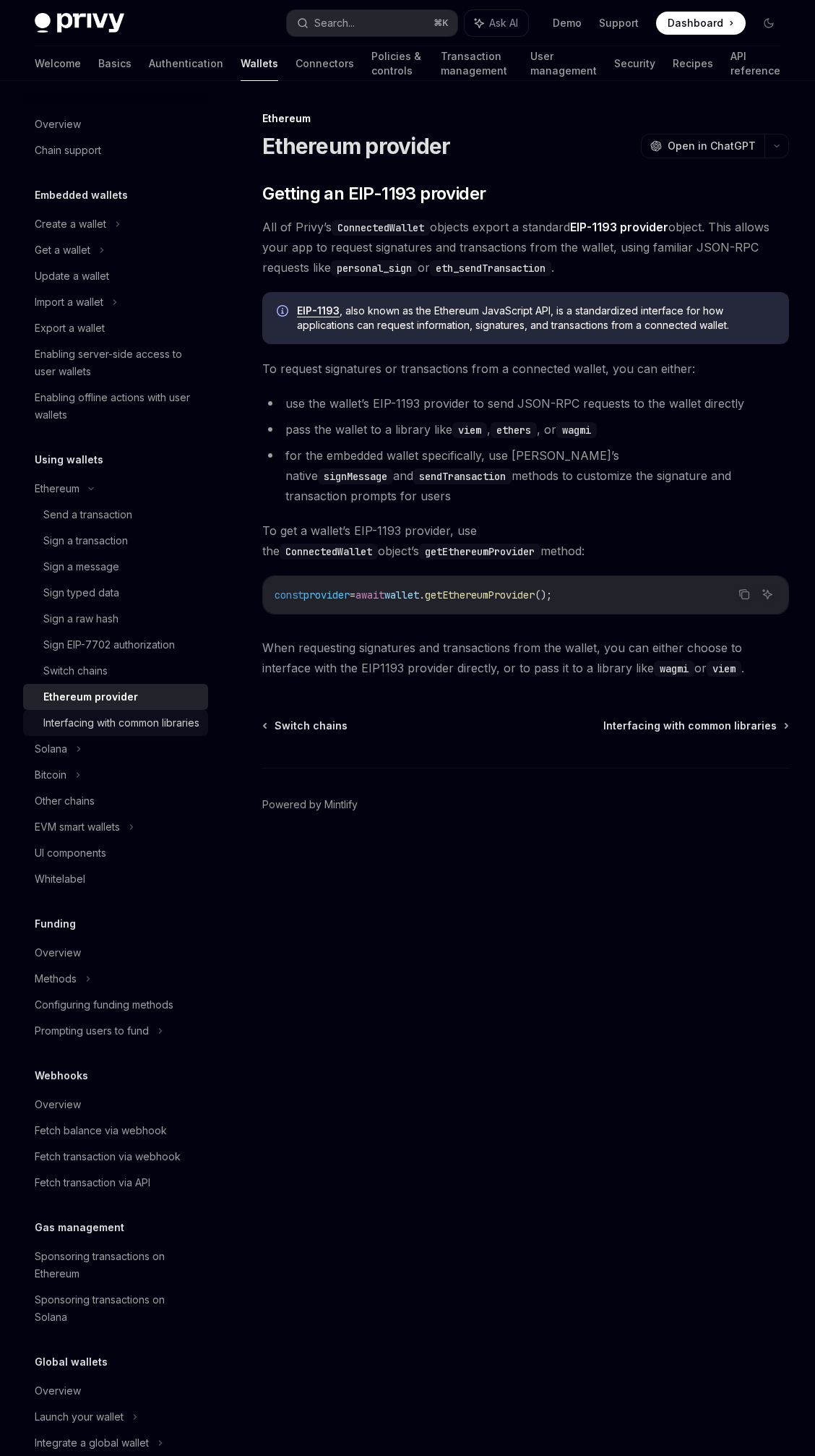
click at [127, 732] on div "Interfacing with common libraries" at bounding box center [122, 723] width 156 height 18
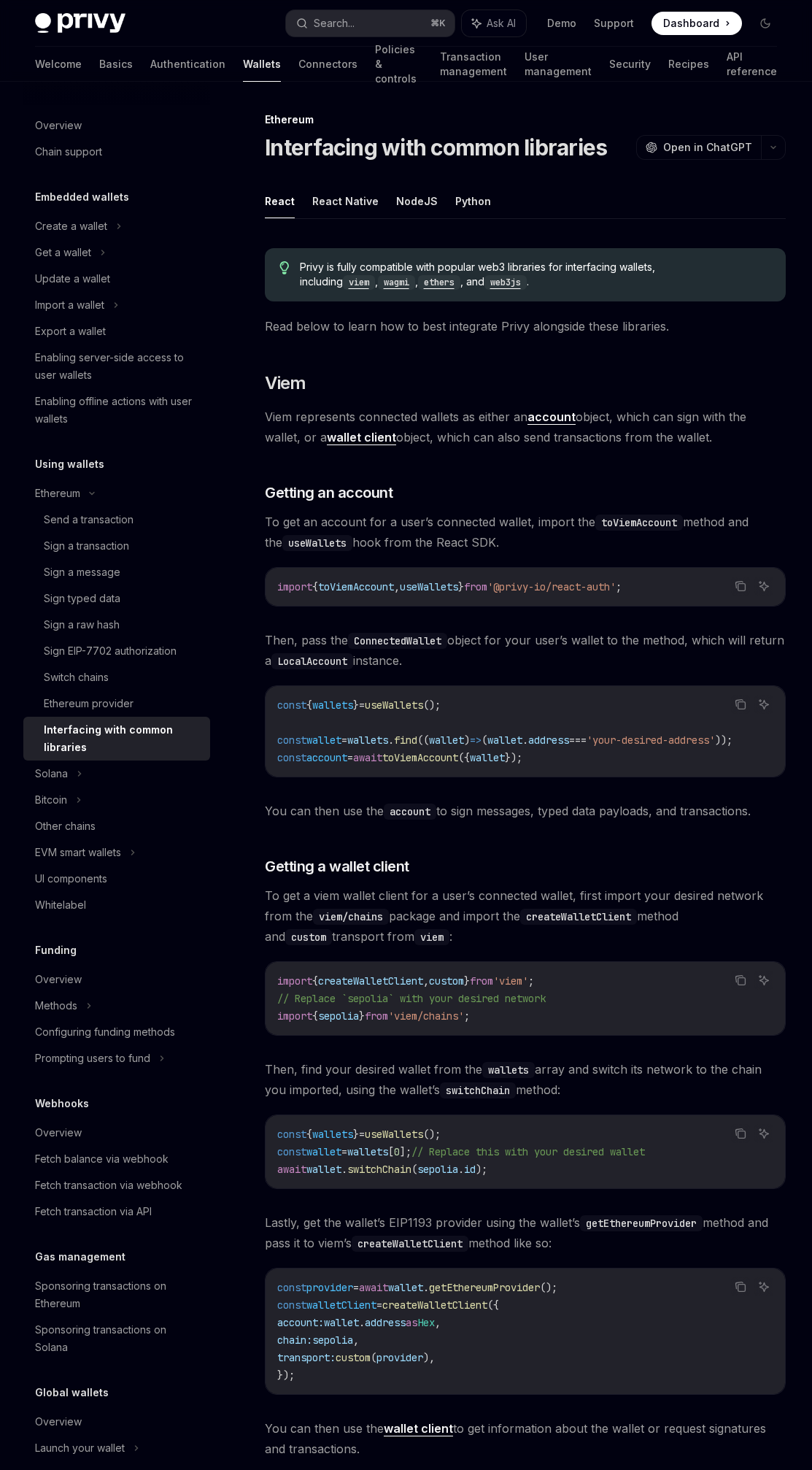
click at [492, 503] on div "Privy is fully compatible with popular web3 libraries for interfacing wallets, …" at bounding box center [525, 1294] width 521 height 2116
click at [492, 533] on span "To get an account for a user’s connected wallet, import the toViemAccount metho…" at bounding box center [525, 532] width 521 height 41
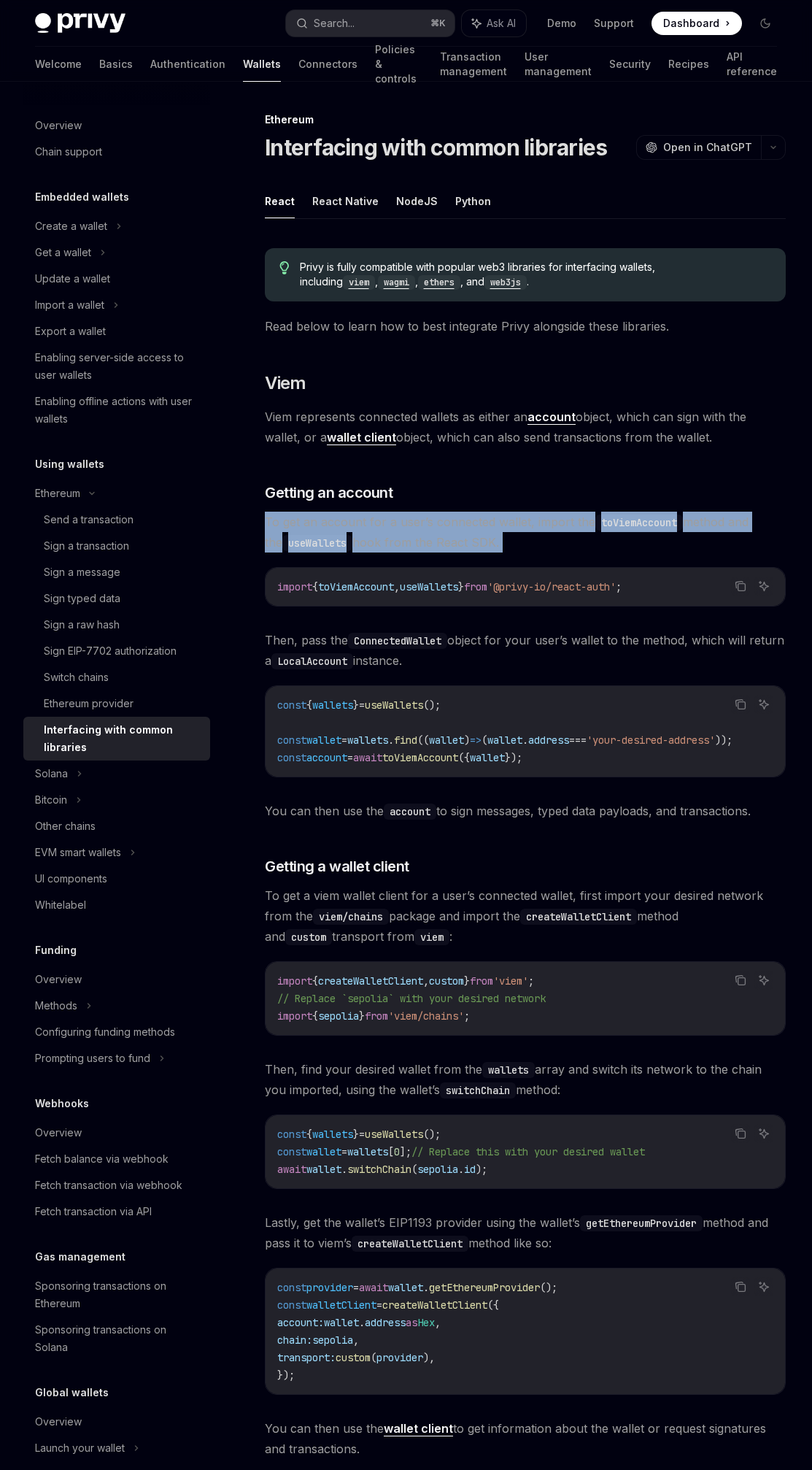
click at [492, 533] on span "To get an account for a user’s connected wallet, import the toViemAccount metho…" at bounding box center [525, 532] width 521 height 41
click at [427, 534] on span "To get an account for a user’s connected wallet, import the toViemAccount metho…" at bounding box center [525, 532] width 521 height 41
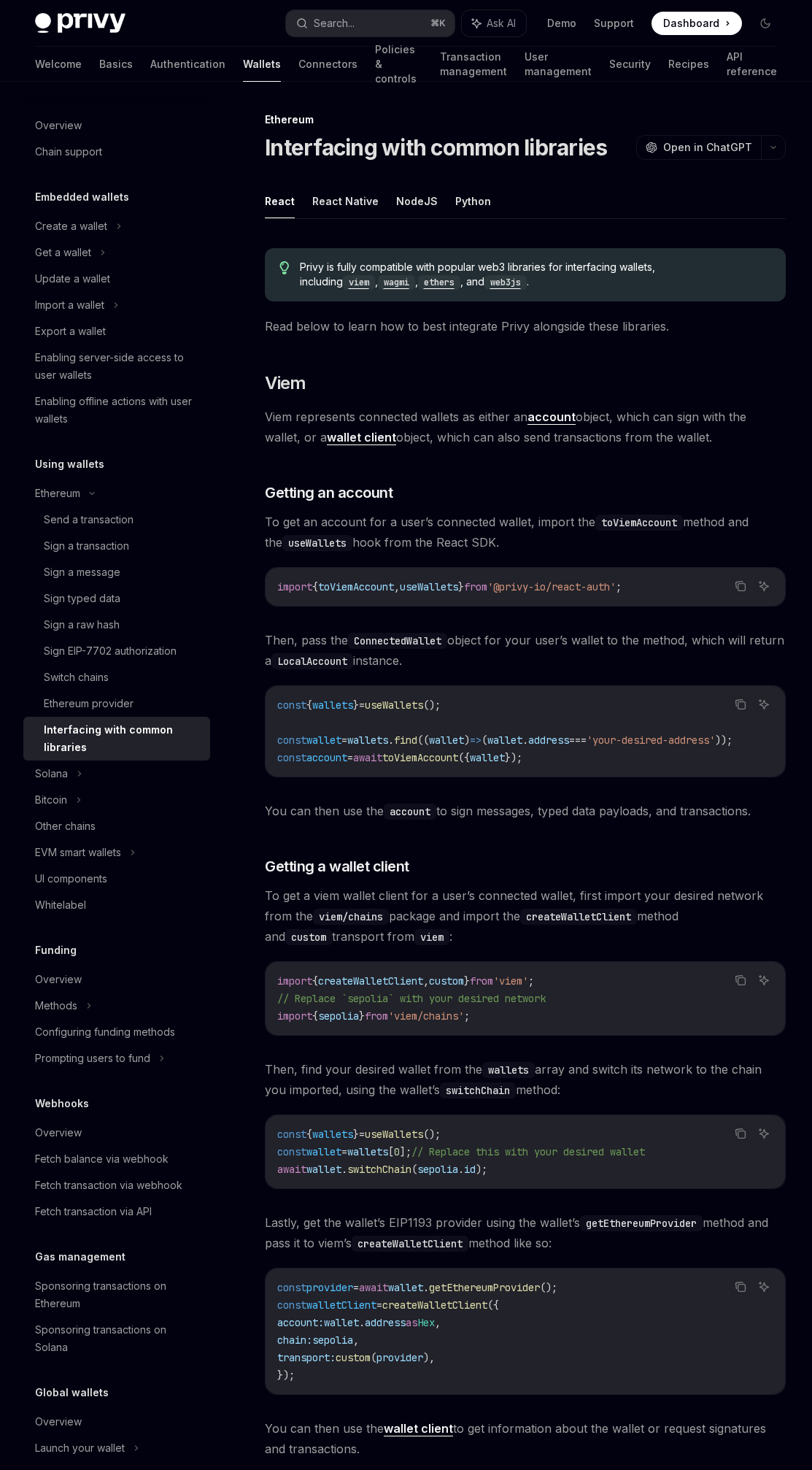
click at [384, 590] on span "toViemAccount" at bounding box center [356, 586] width 76 height 13
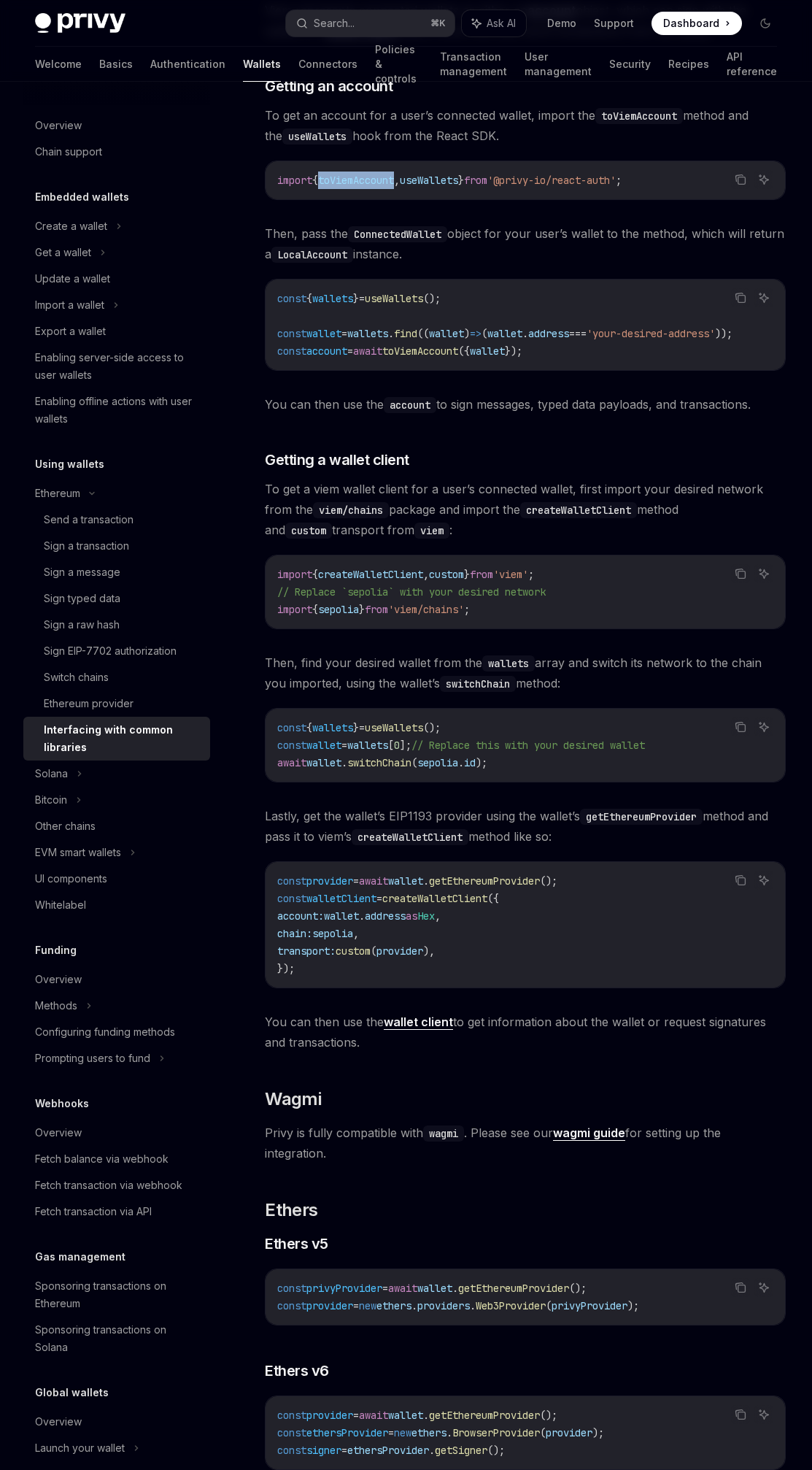
scroll to position [234, 0]
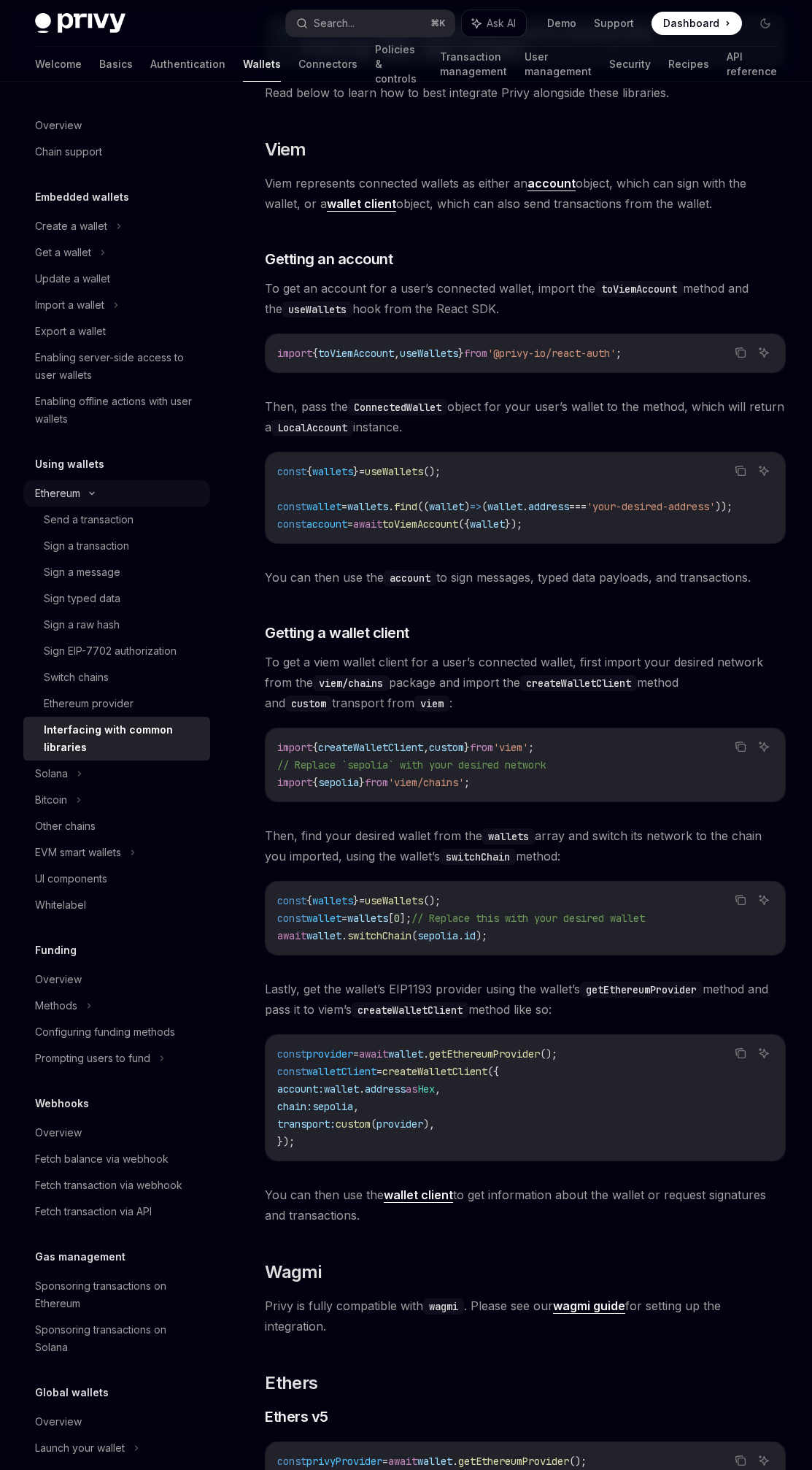
click at [149, 239] on div "Ethereum" at bounding box center [116, 226] width 187 height 26
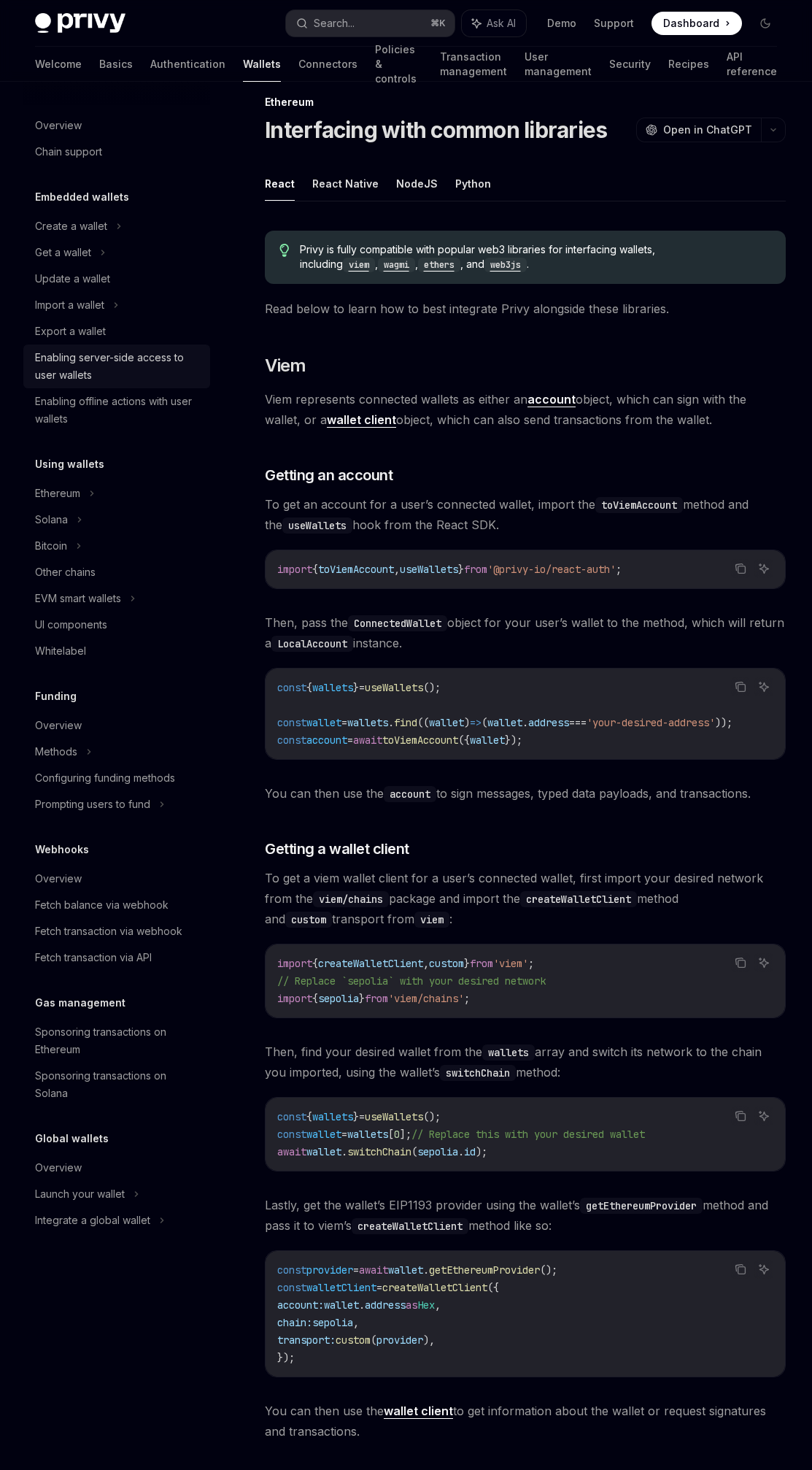
scroll to position [0, 0]
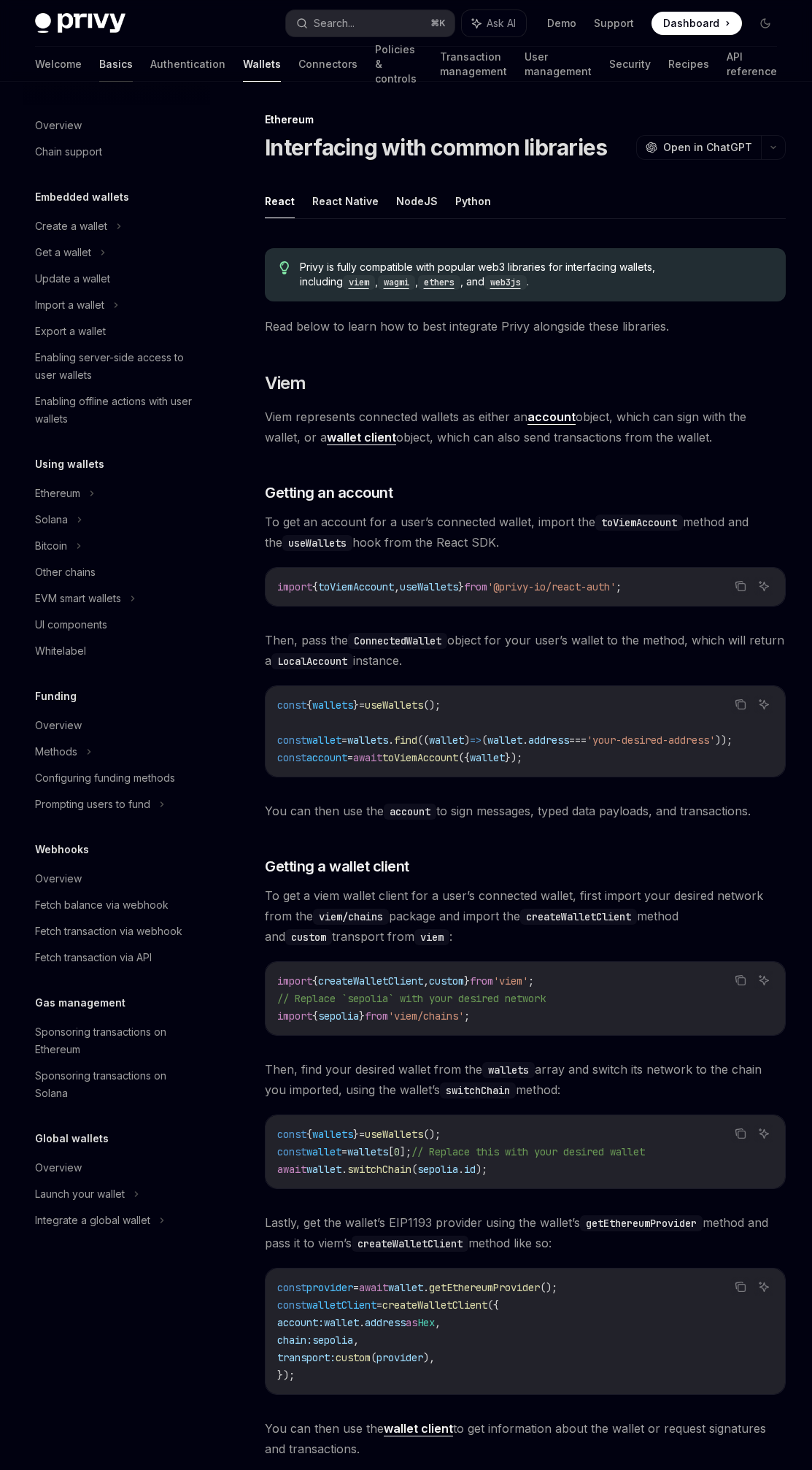
click at [99, 67] on link "Basics" at bounding box center [115, 64] width 33 height 35
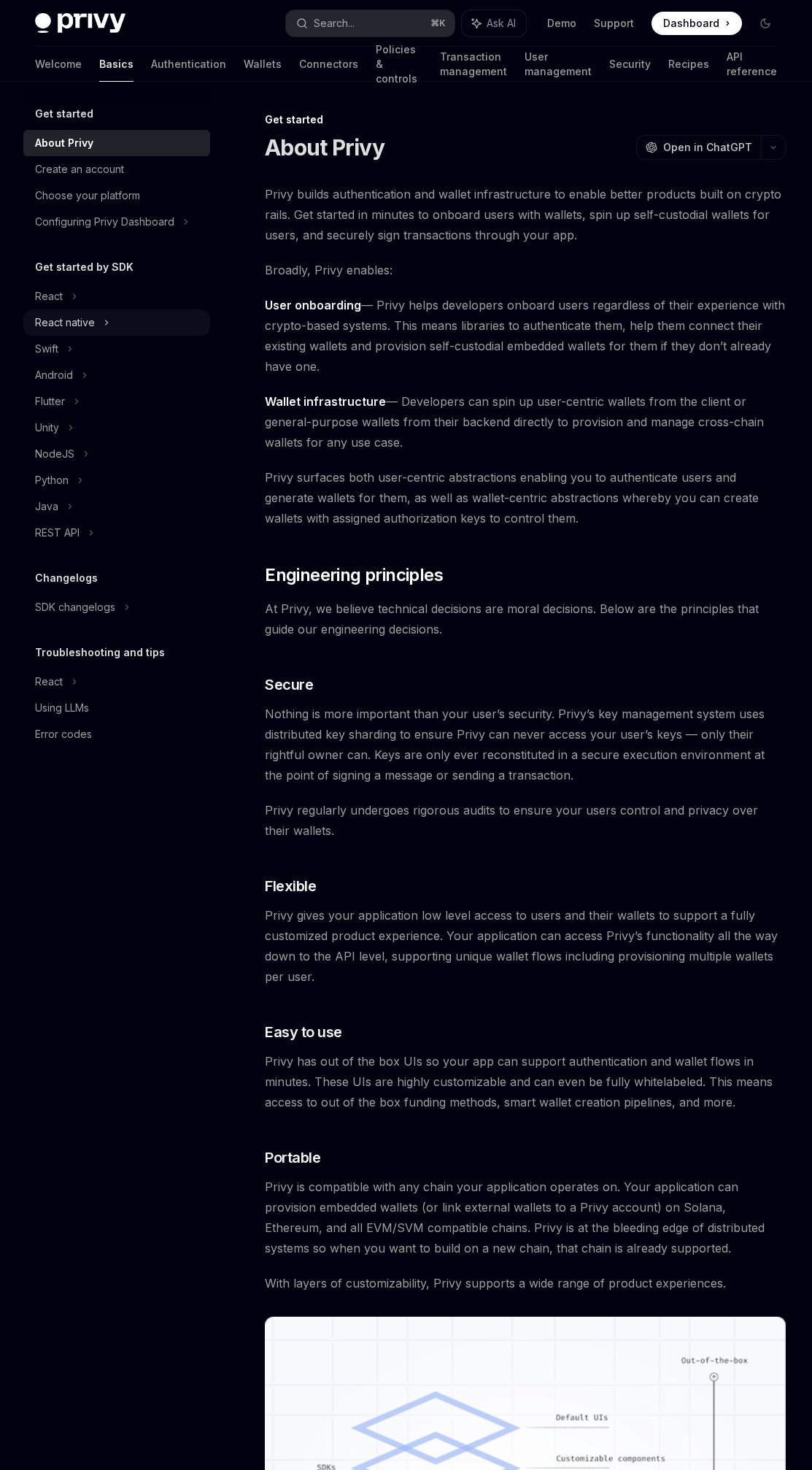
click at [102, 323] on div "React native" at bounding box center [116, 323] width 187 height 26
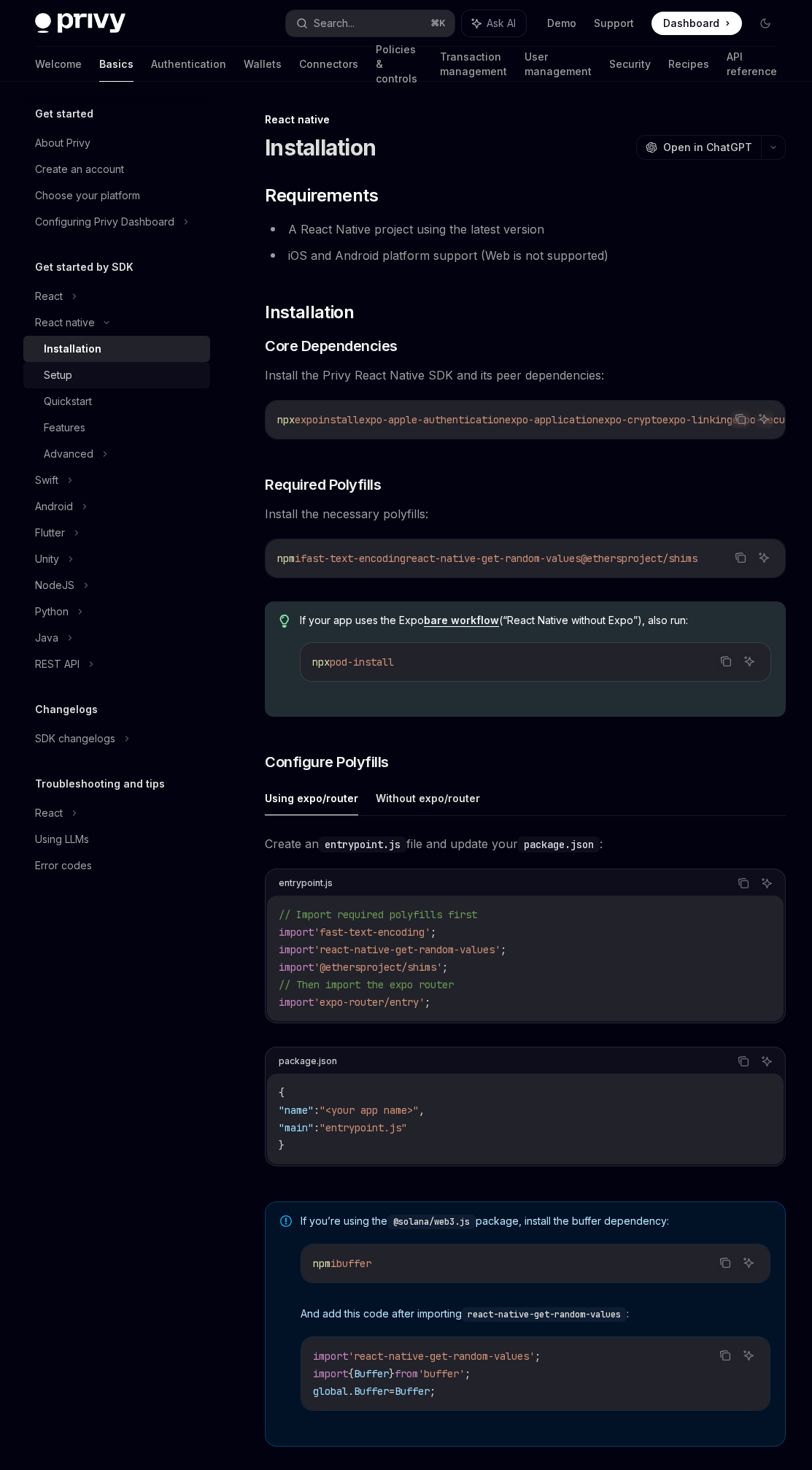
click at [113, 380] on div "Setup" at bounding box center [123, 375] width 158 height 18
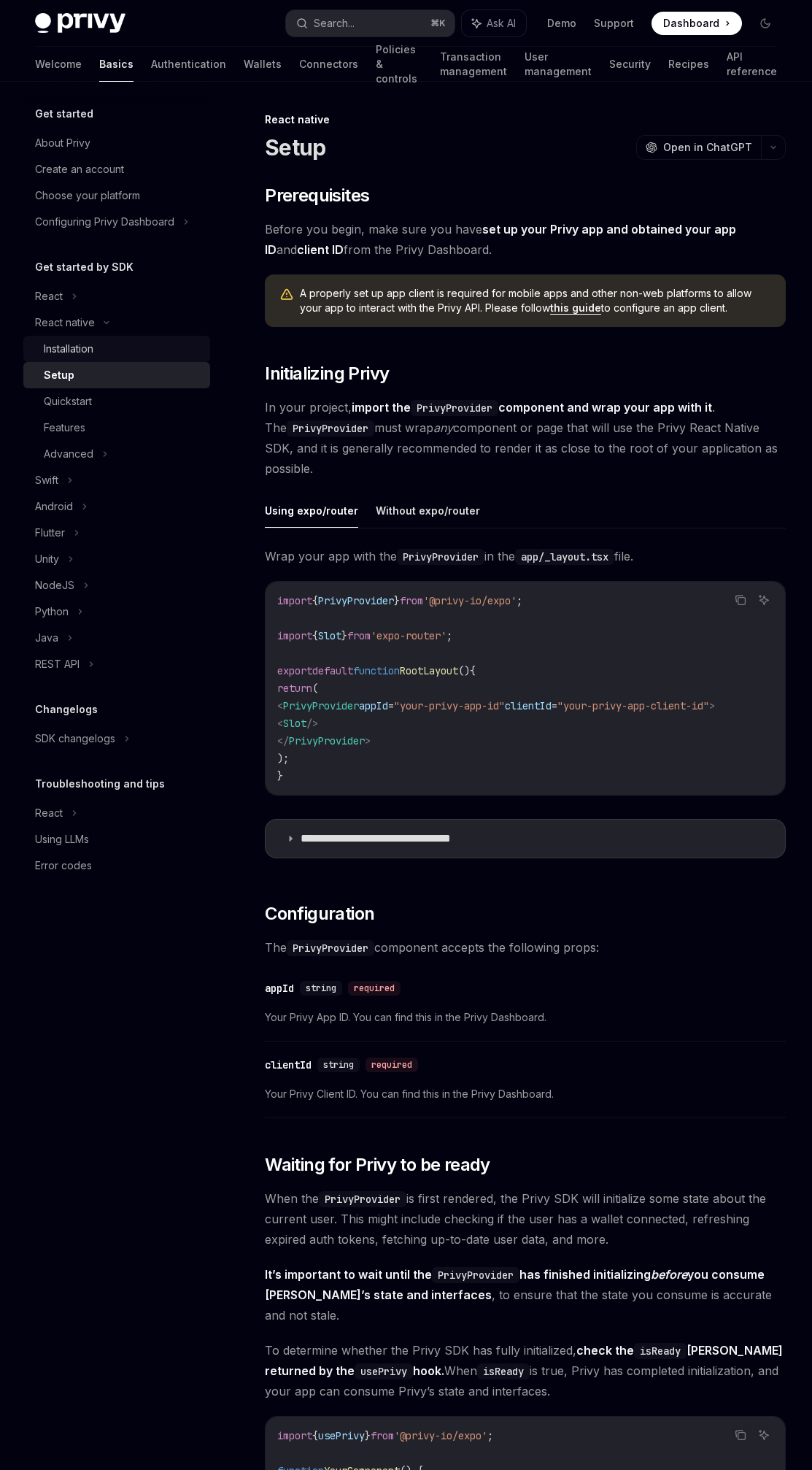
click at [130, 359] on link "Installation" at bounding box center [116, 349] width 187 height 26
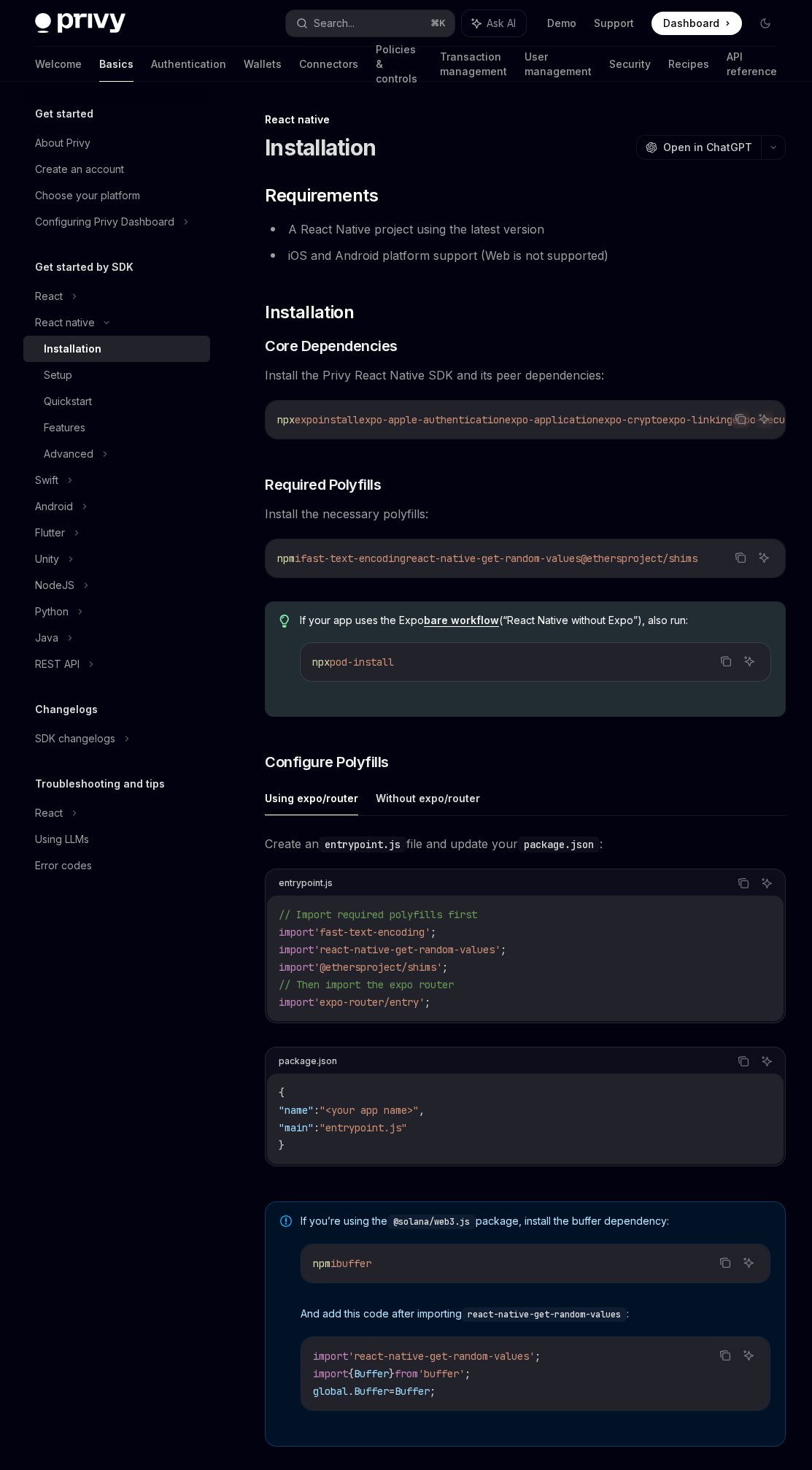
drag, startPoint x: 406, startPoint y: 438, endPoint x: 505, endPoint y: 441, distance: 99.0
click at [492, 438] on div "npx expo install expo-apple-authentication expo-application expo-crypto expo-li…" at bounding box center [525, 419] width 519 height 38
click at [492, 544] on div "npm i fast-text-encoding react-native-get-random-values @ethersproject/shims" at bounding box center [525, 558] width 519 height 38
drag, startPoint x: 392, startPoint y: 576, endPoint x: 537, endPoint y: 579, distance: 145.0
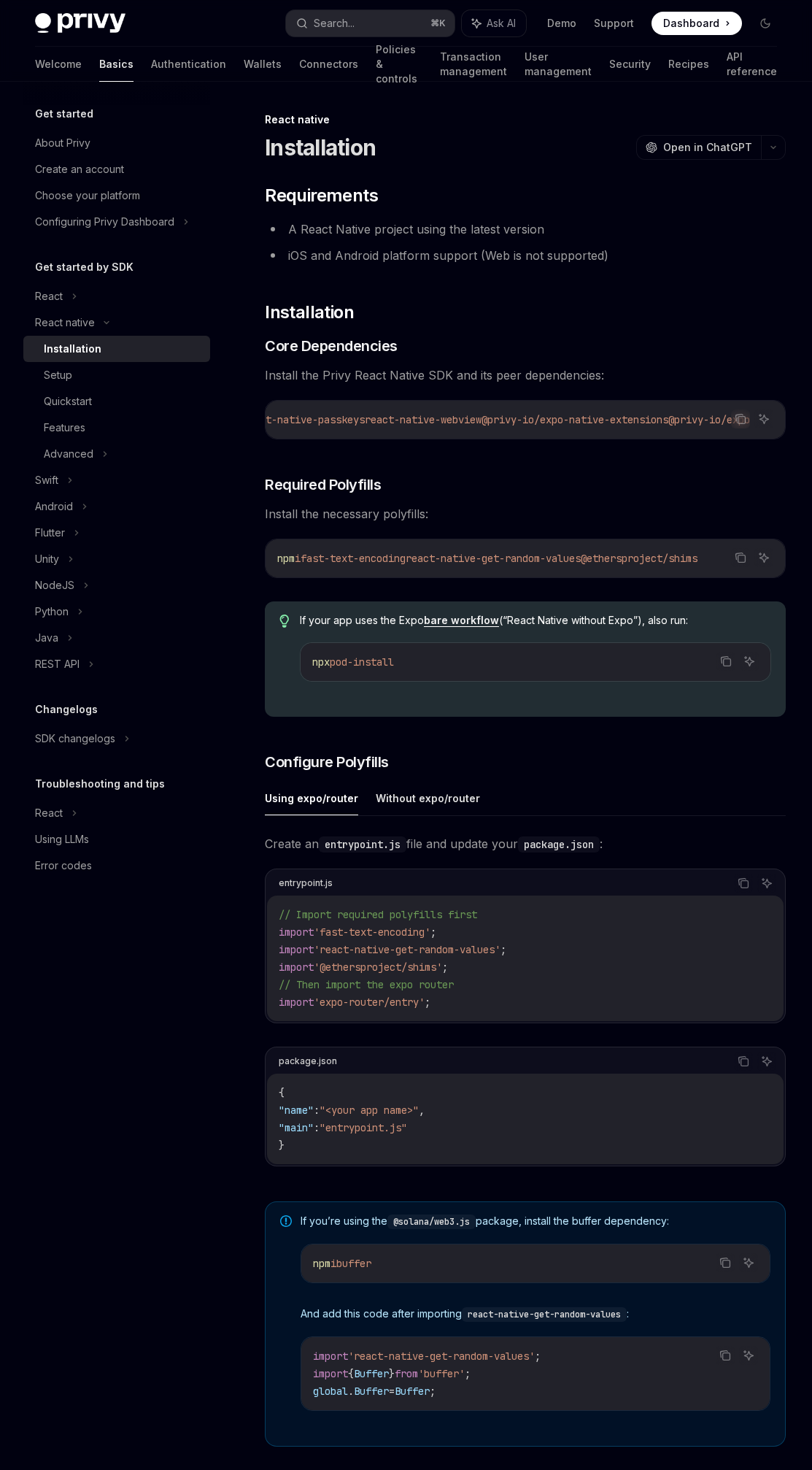
click at [492, 577] on div "npm i fast-text-encoding react-native-get-random-values @ethersproject/shims" at bounding box center [525, 558] width 519 height 38
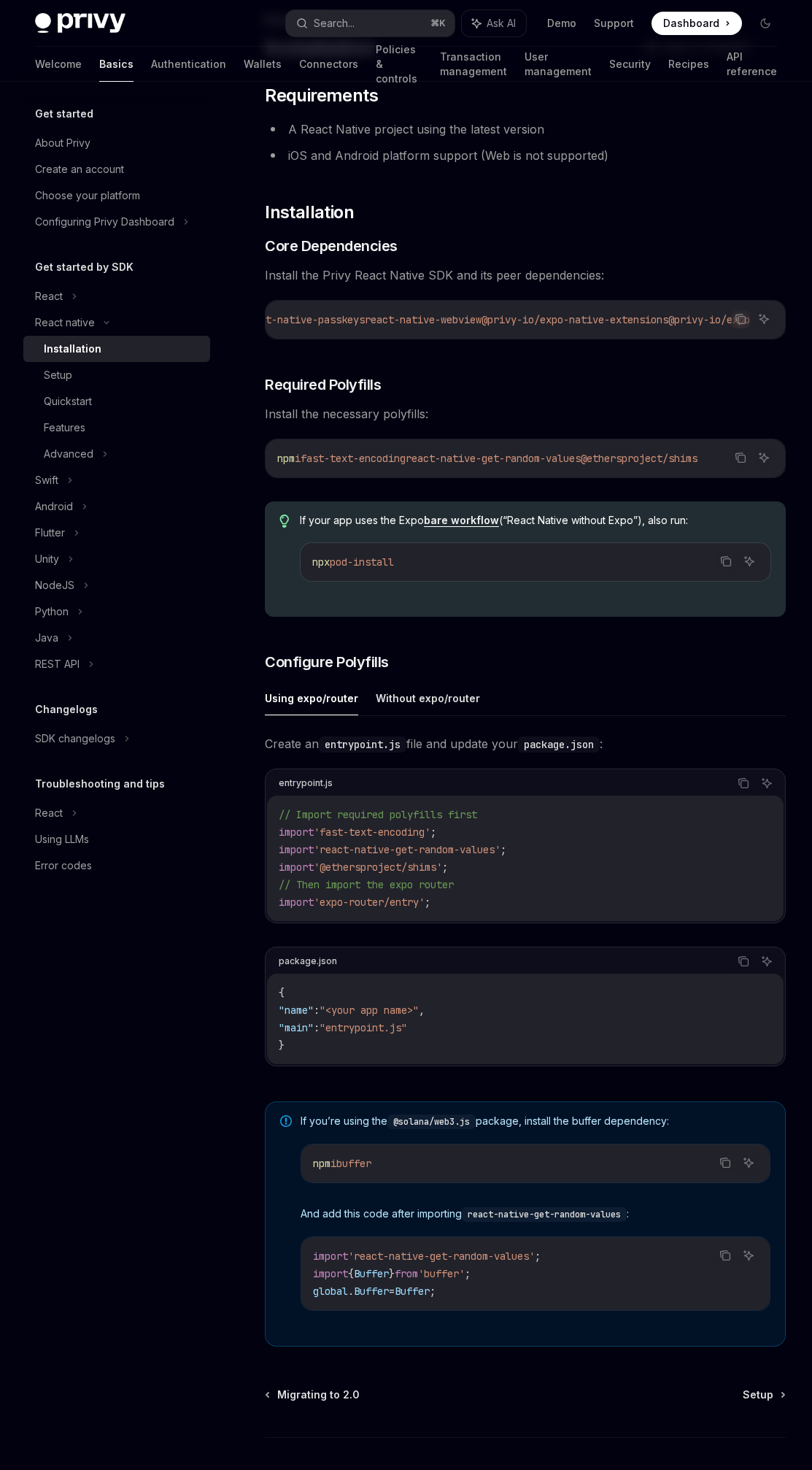
scroll to position [119, 0]
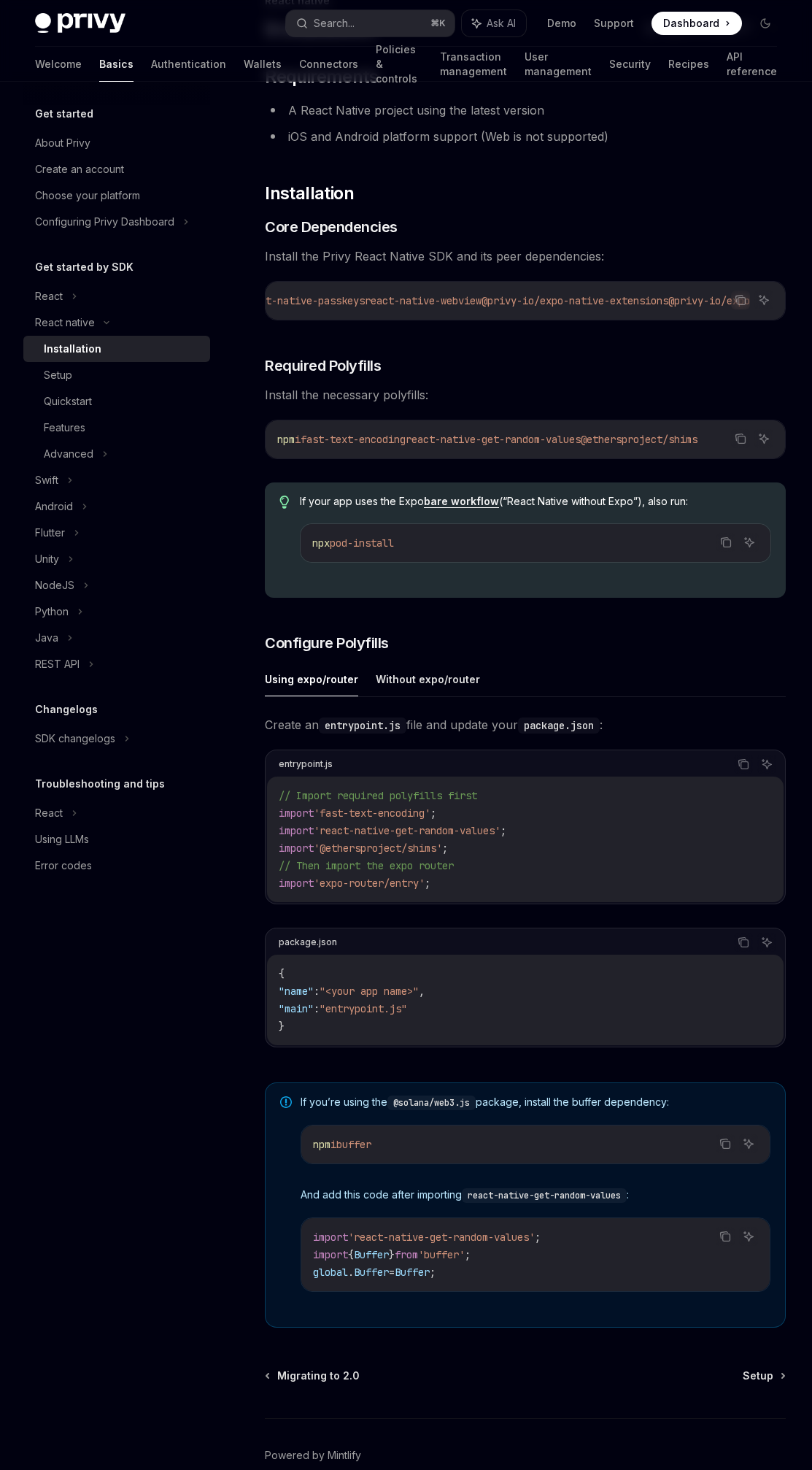
click at [436, 716] on div "Using expo/router Without expo/router Create an entrypoint.js file and update y…" at bounding box center [525, 867] width 521 height 409
click at [427, 691] on button "Without expo/router" at bounding box center [427, 679] width 104 height 34
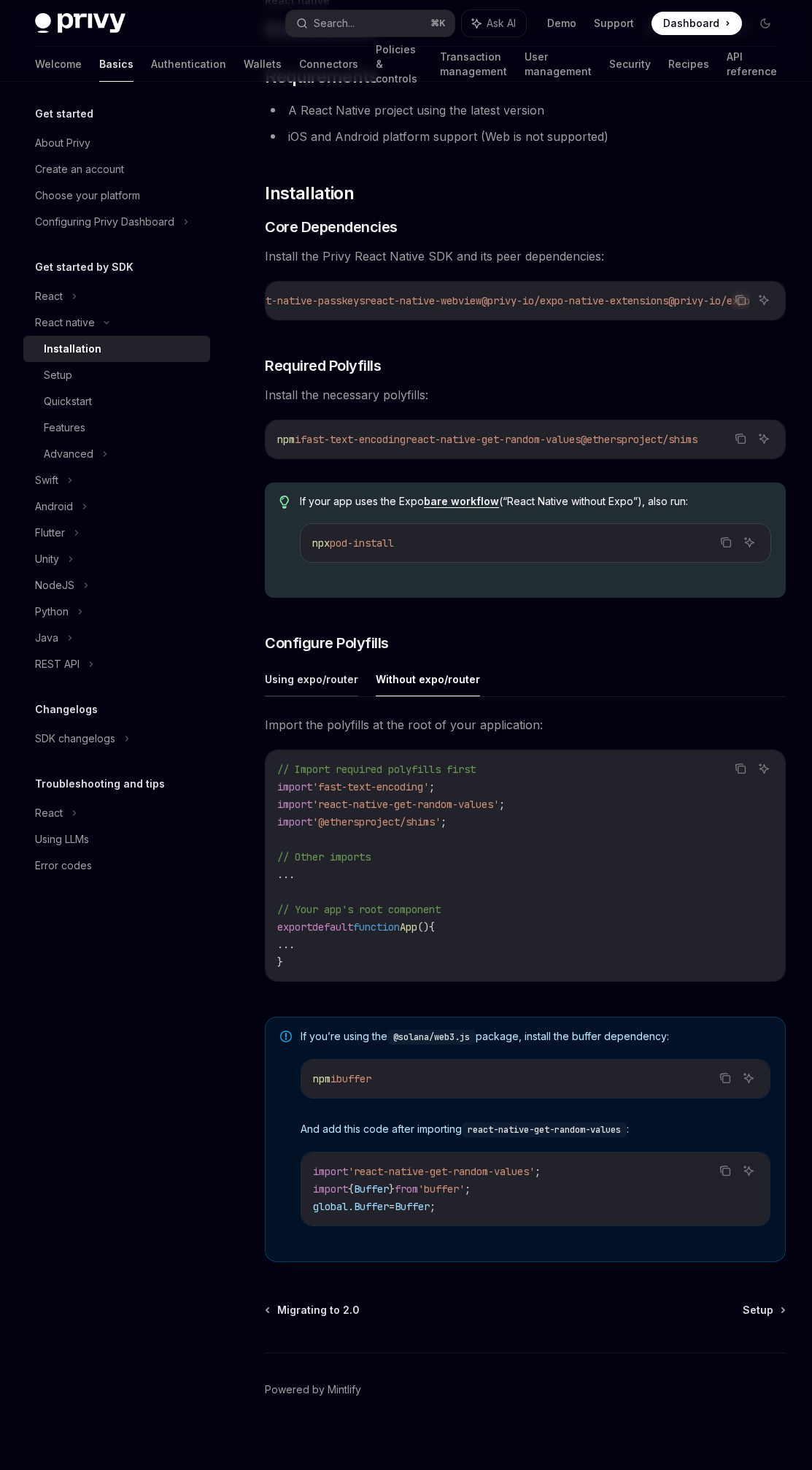
click at [351, 688] on button "Using expo/router" at bounding box center [311, 679] width 94 height 34
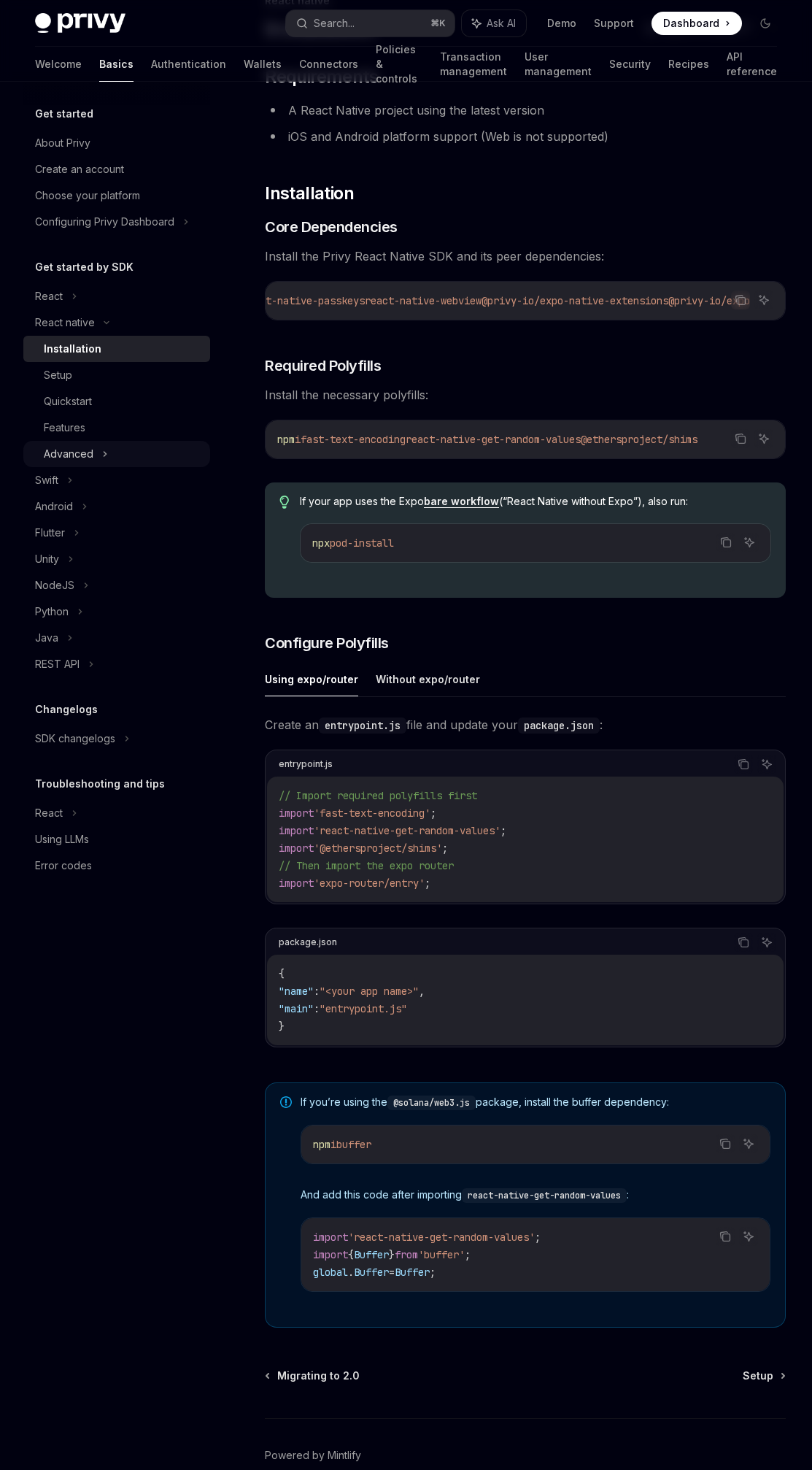
click at [95, 455] on div "Advanced" at bounding box center [116, 454] width 187 height 26
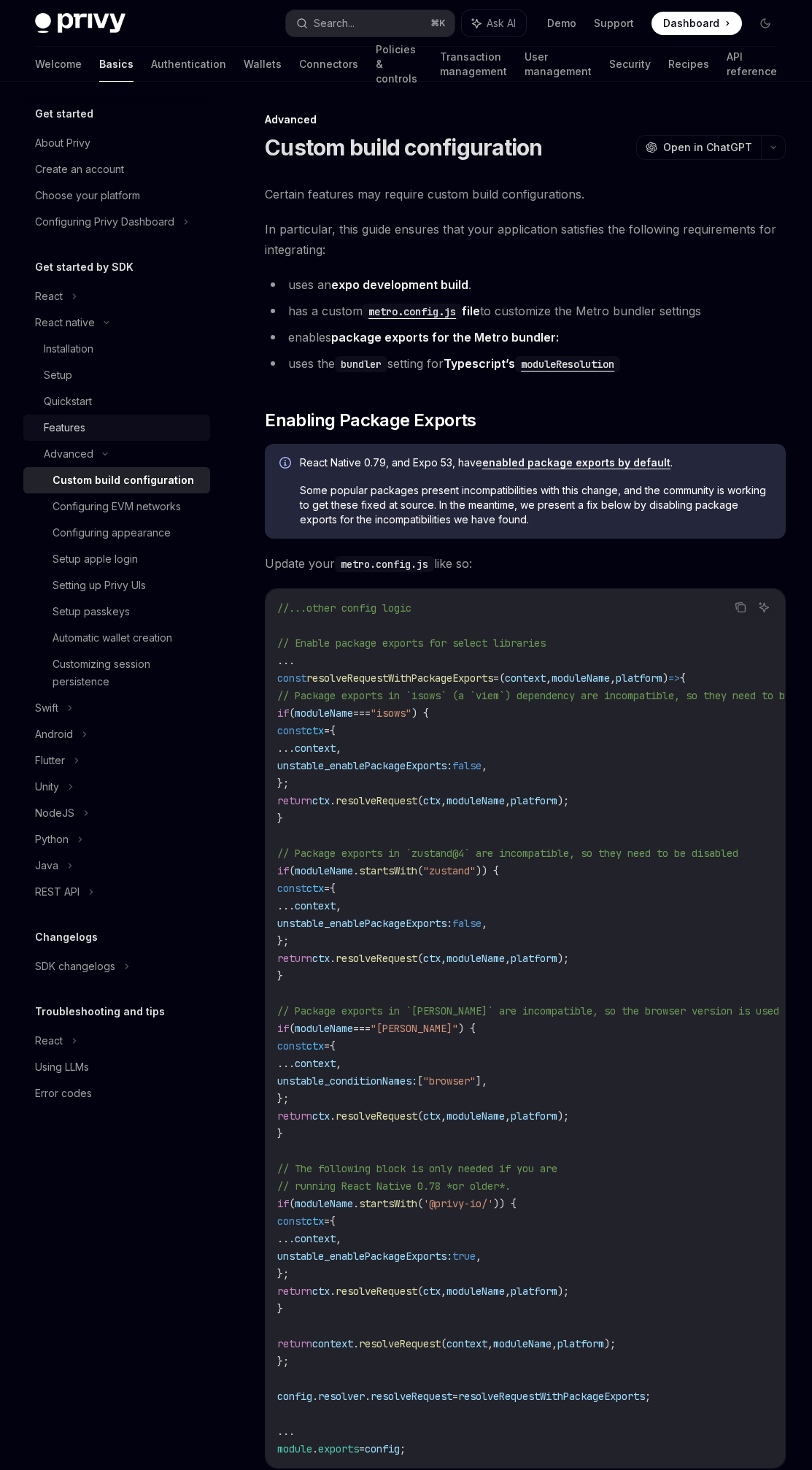
click at [146, 430] on div "Features" at bounding box center [123, 428] width 158 height 18
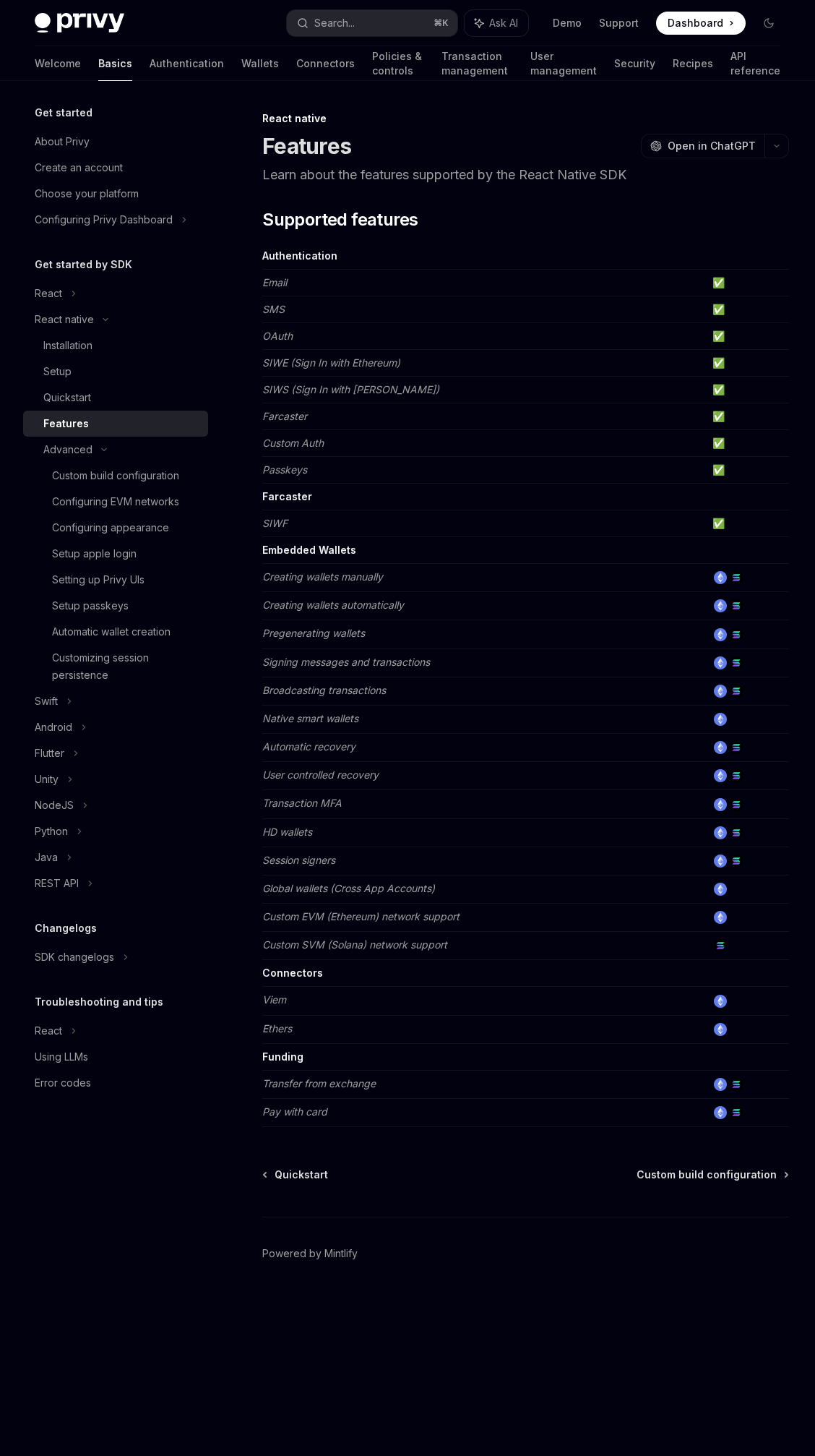
click at [488, 1084] on img at bounding box center [736, 1084] width 13 height 13
click at [488, 1001] on img at bounding box center [720, 1001] width 13 height 13
click at [80, 289] on div "React" at bounding box center [115, 294] width 185 height 26
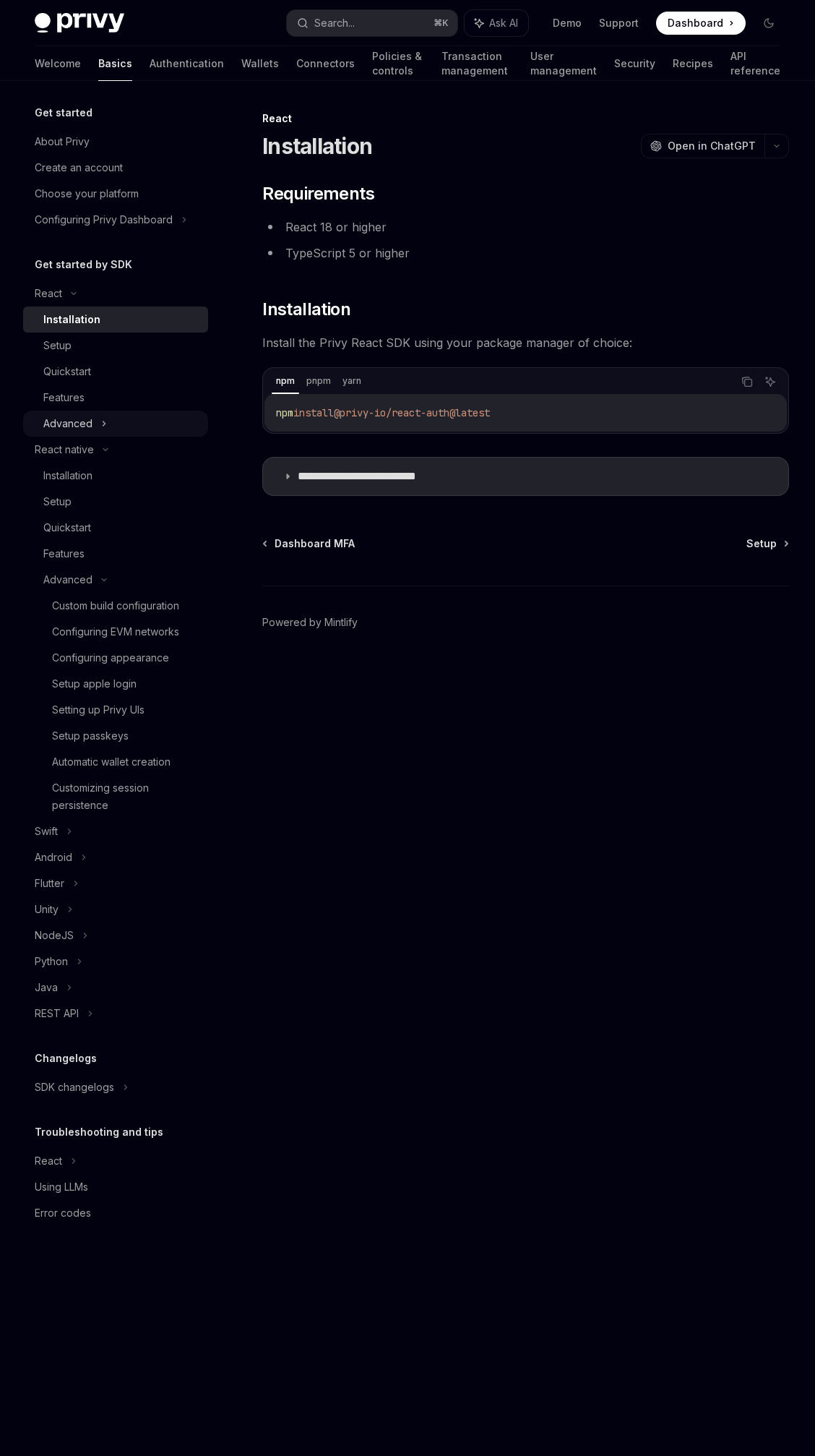
click at [138, 414] on div "Advanced" at bounding box center [115, 423] width 185 height 26
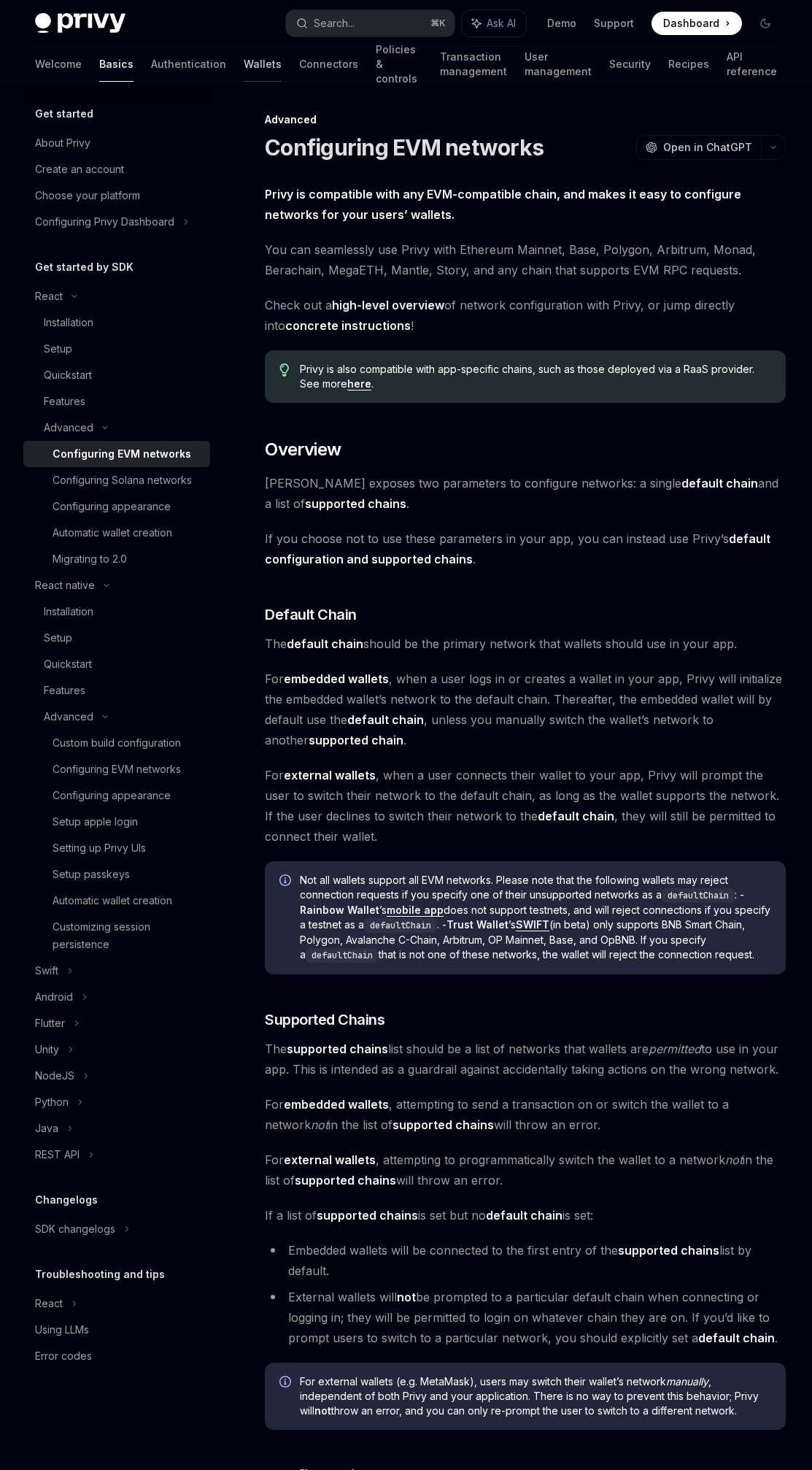
click at [244, 60] on link "Wallets" at bounding box center [262, 64] width 38 height 35
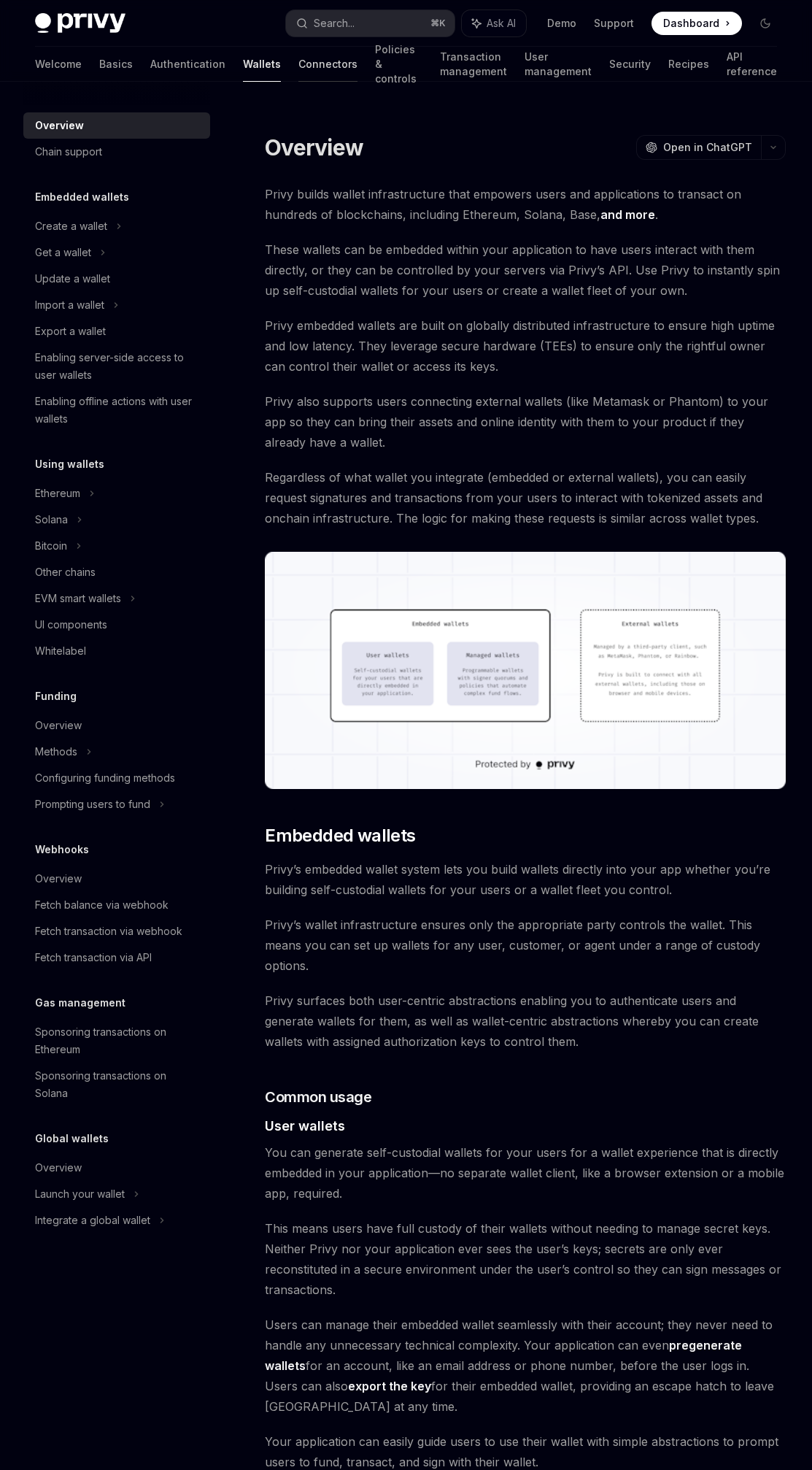
click at [298, 70] on link "Connectors" at bounding box center [327, 64] width 59 height 35
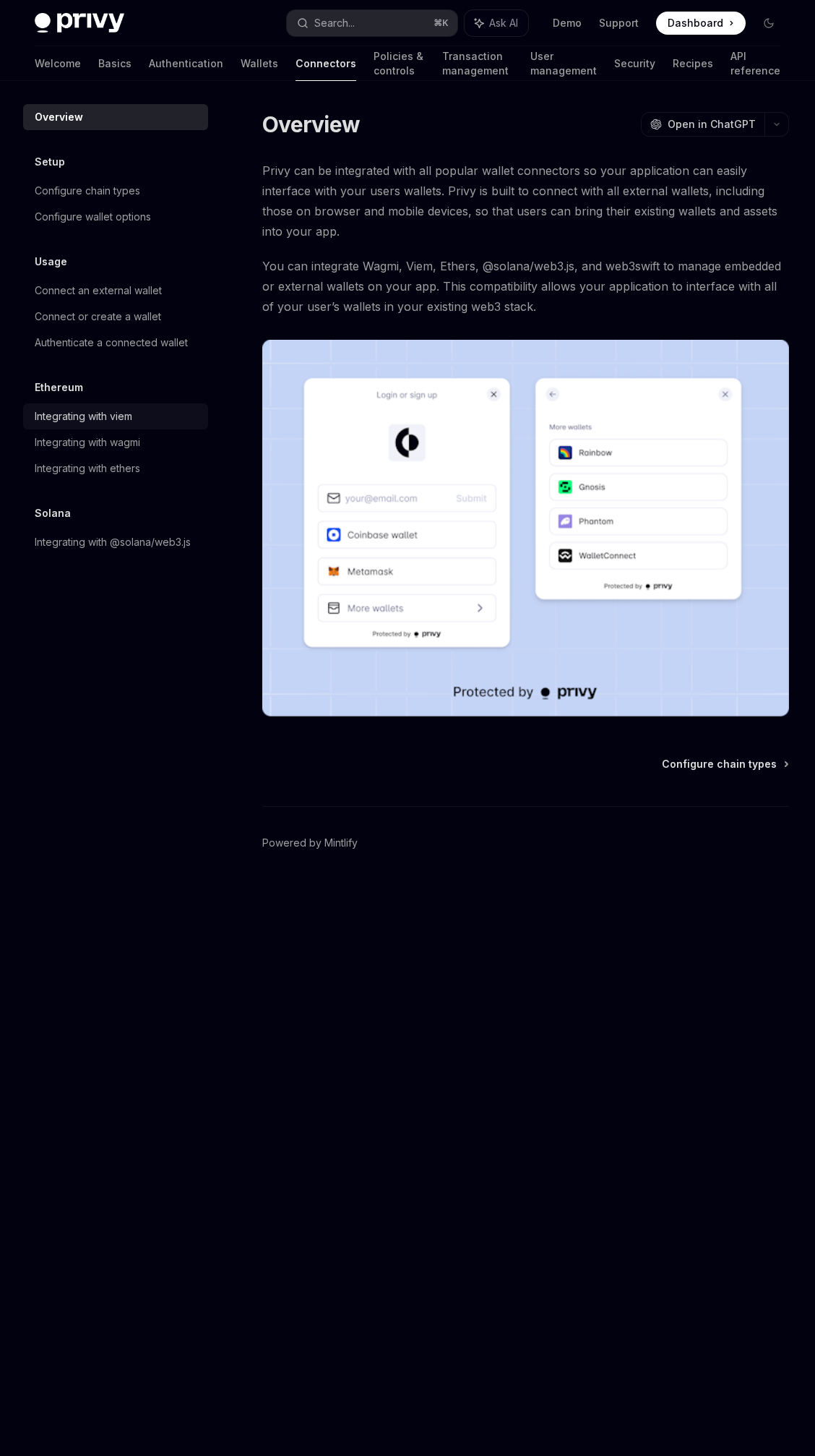
click at [123, 410] on div "Integrating with viem" at bounding box center [83, 417] width 97 height 18
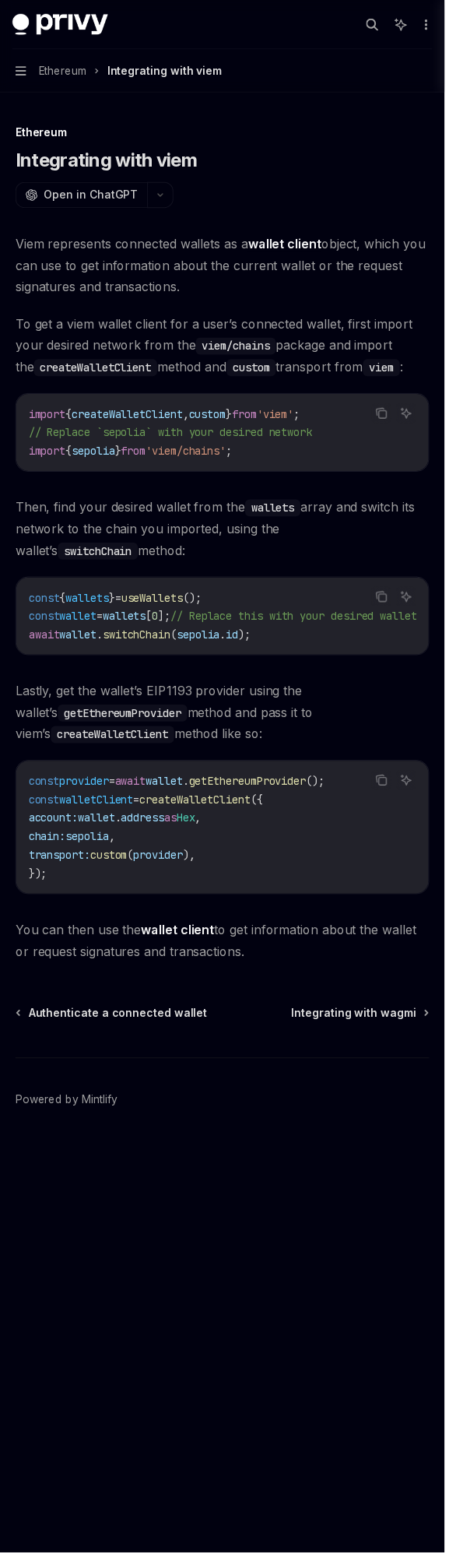
type textarea "*"
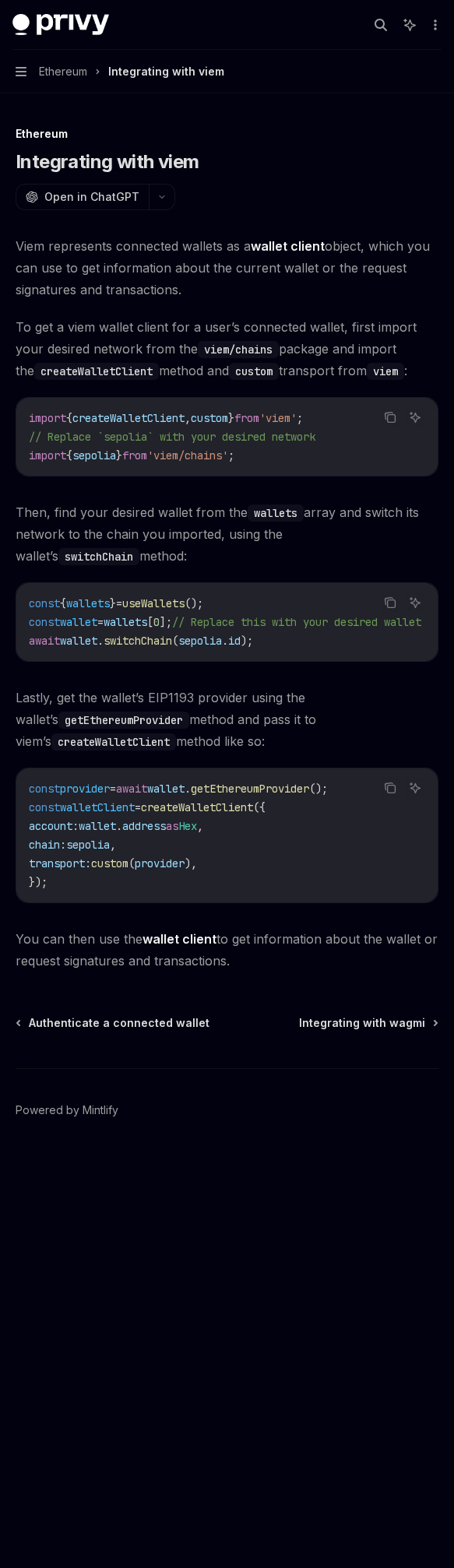
click at [394, 25] on div "Search..." at bounding box center [405, 25] width 74 height 25
click at [385, 25] on icon "button" at bounding box center [380, 25] width 12 height 12
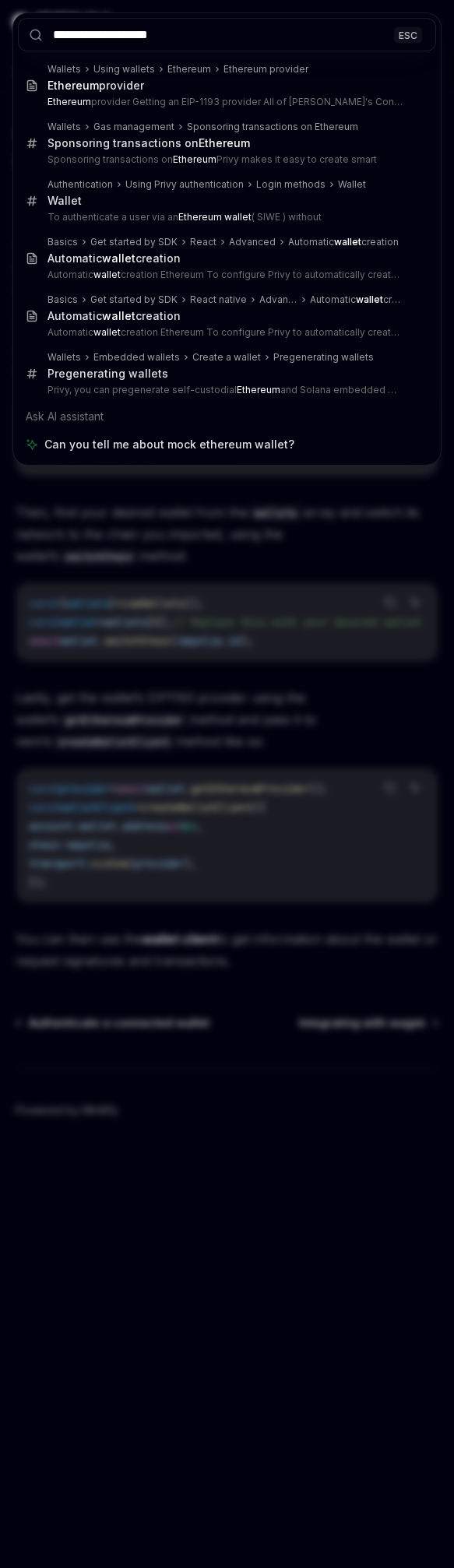
type input "**********"
click at [196, 603] on div "**********" at bounding box center [227, 784] width 454 height 1568
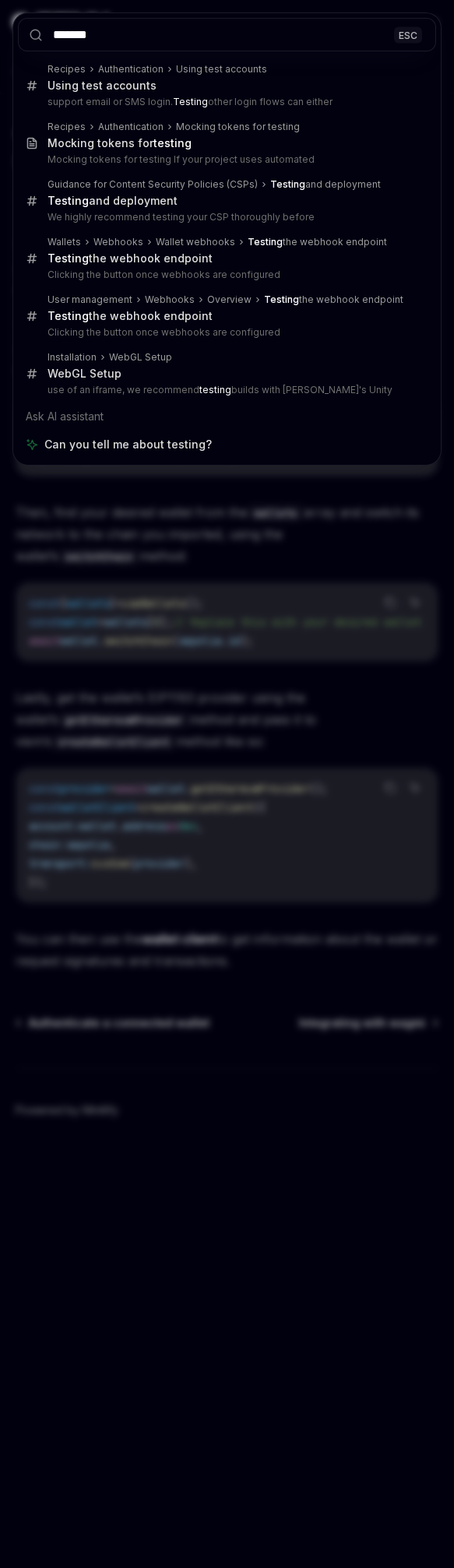
type input "*******"
click at [292, 540] on div "******* ESC Recipes Authentication Using test accounts Using test accounts supp…" at bounding box center [227, 784] width 454 height 1568
